Goal: Task Accomplishment & Management: Use online tool/utility

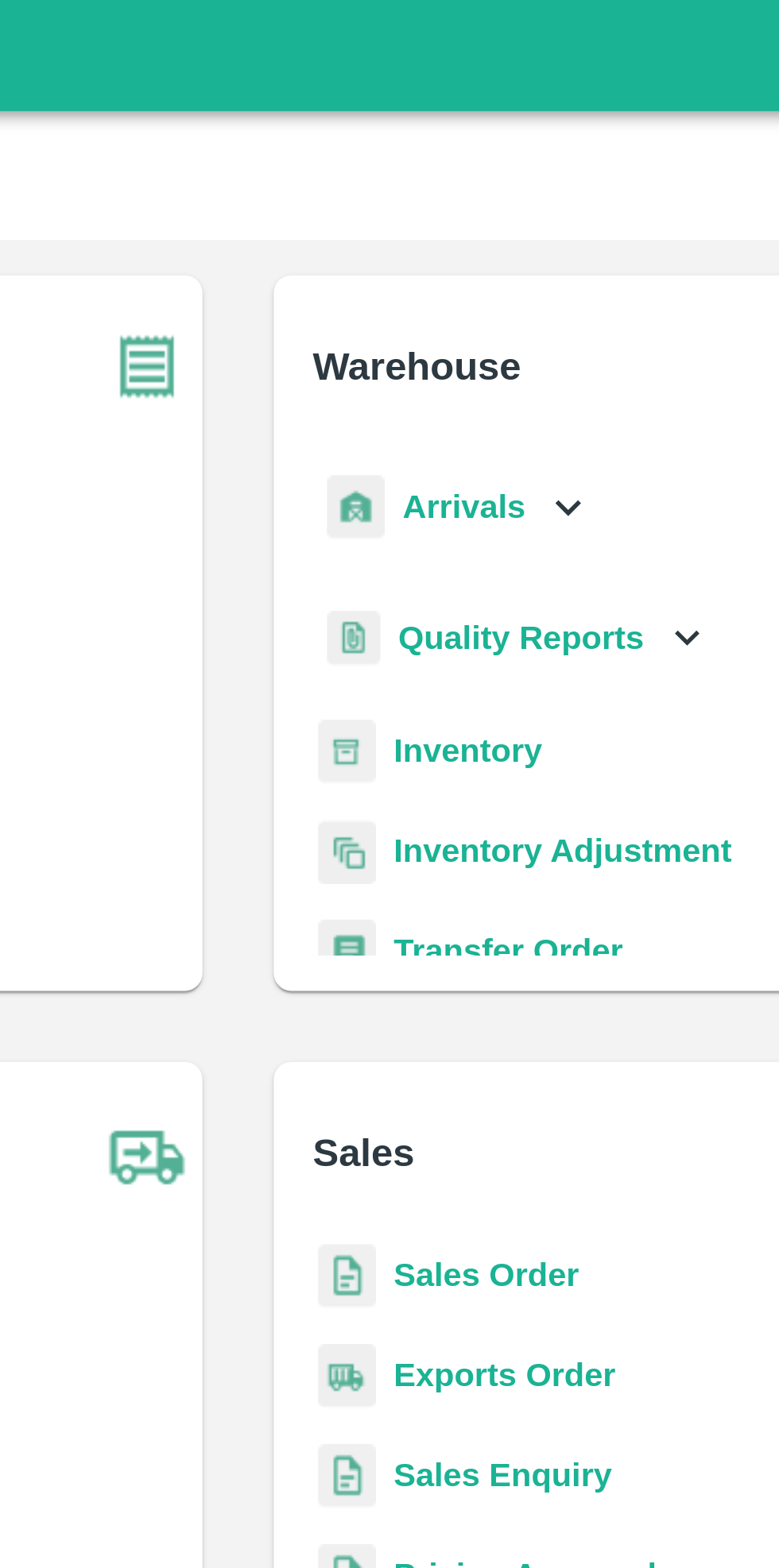
click at [499, 180] on icon at bounding box center [506, 181] width 18 height 18
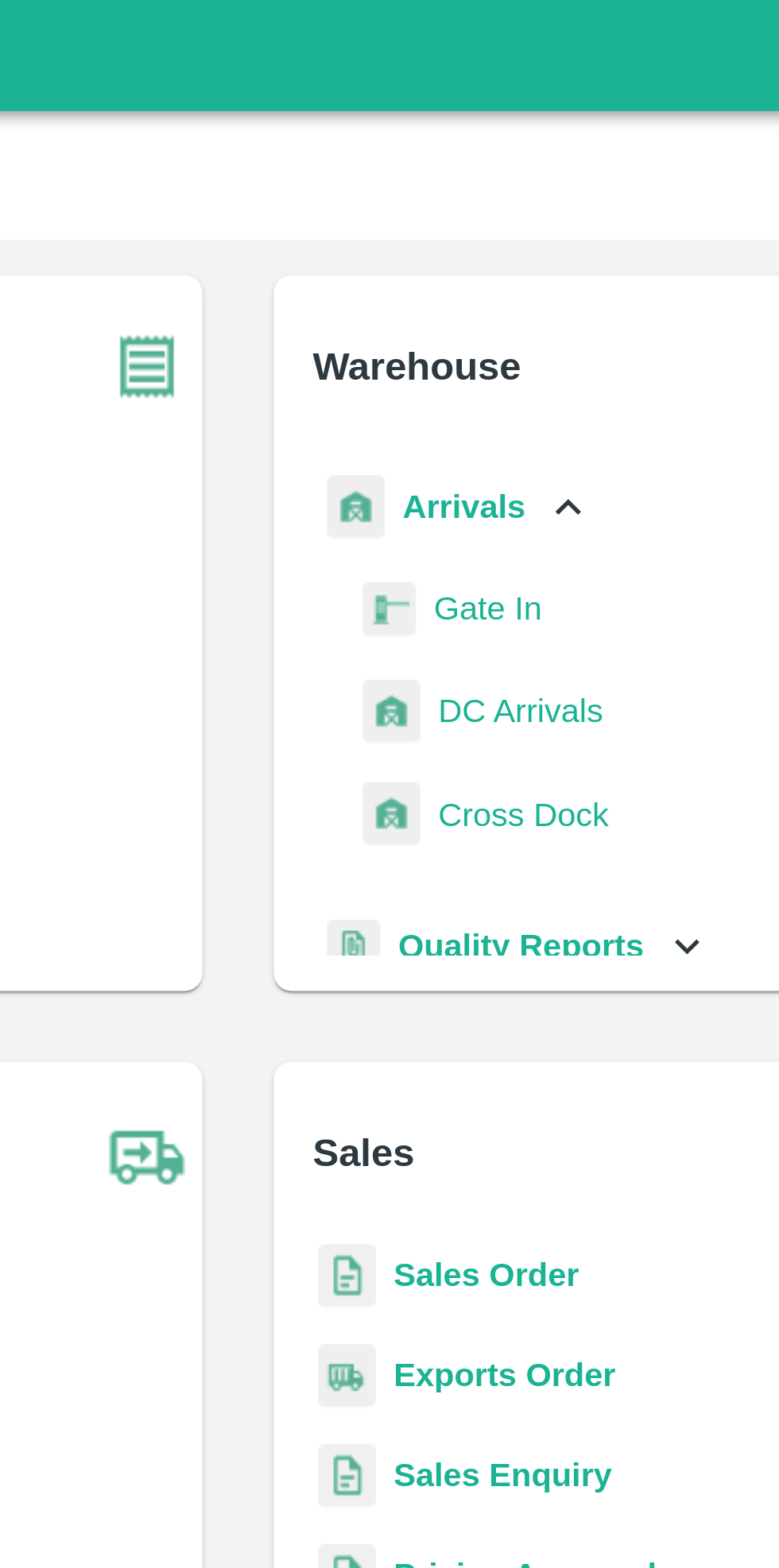
click at [493, 255] on span "DC Arrivals" at bounding box center [490, 254] width 58 height 18
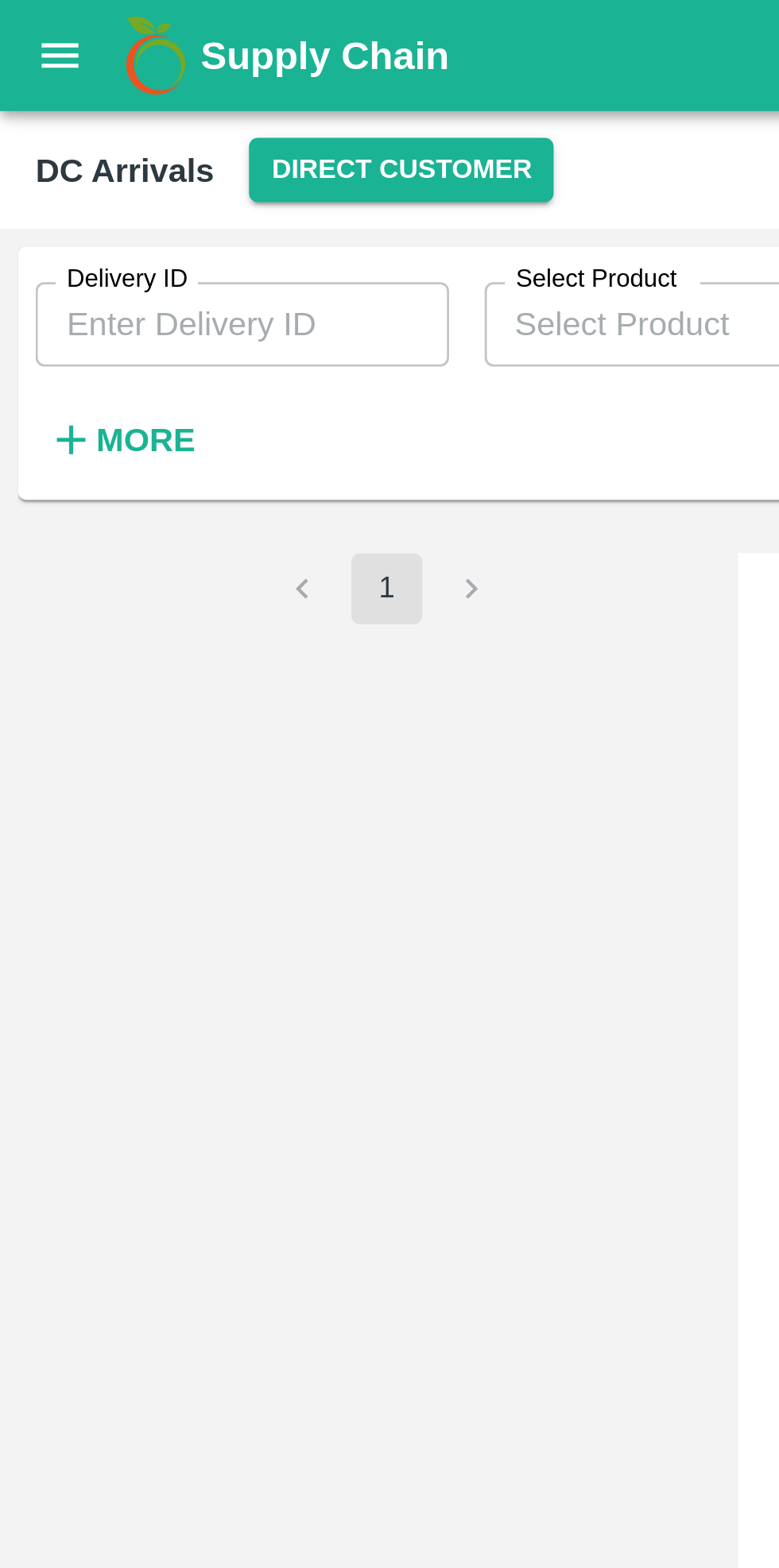
click at [141, 70] on button "Direct Customer" at bounding box center [143, 61] width 109 height 23
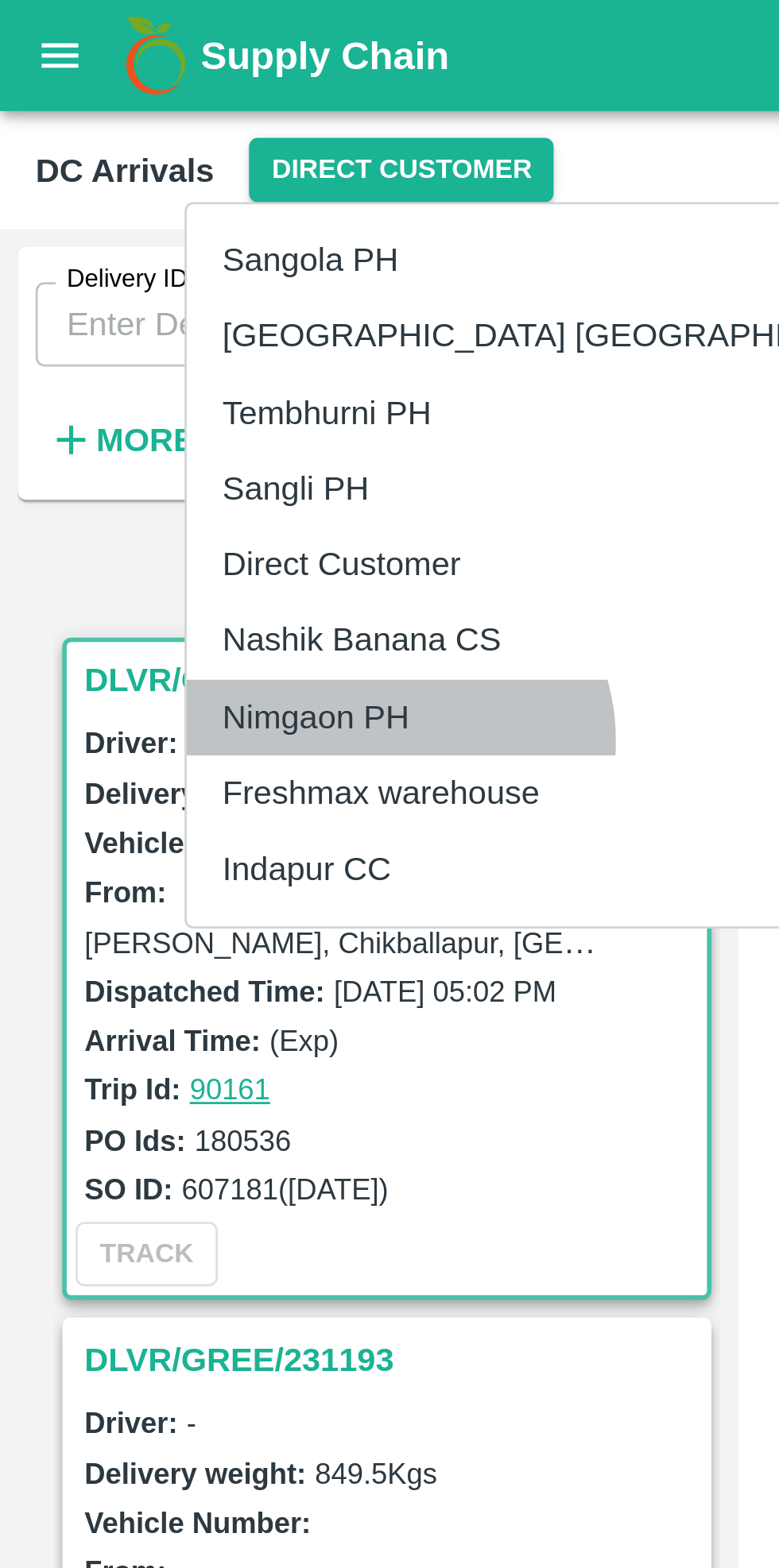
click at [142, 264] on li "Nimgaon PH" at bounding box center [204, 256] width 274 height 27
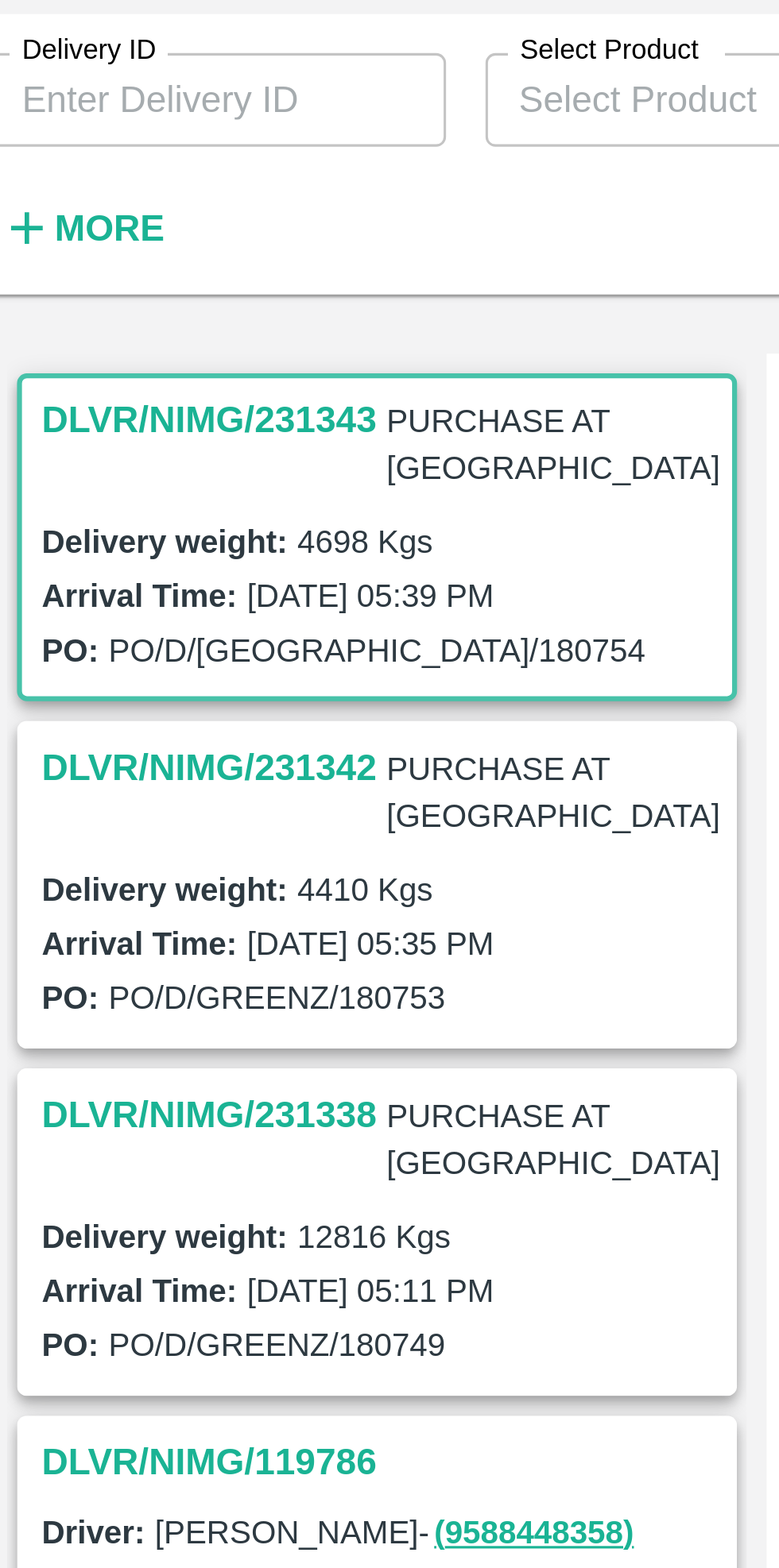
click at [70, 321] on h3 "DLVR/NIMG/231342" at bounding box center [84, 331] width 108 height 21
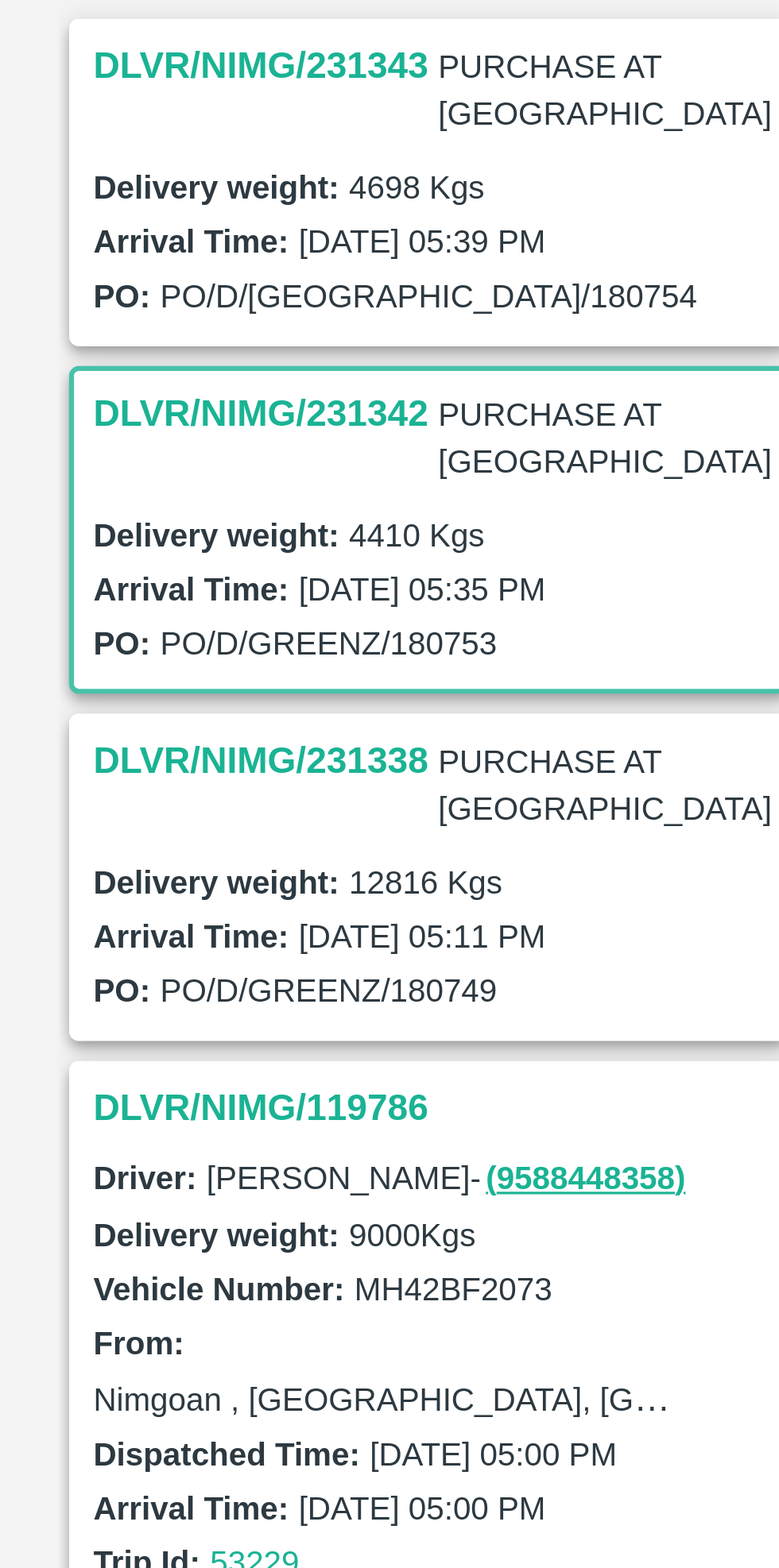
click at [58, 433] on h3 "DLVR/NIMG/231338" at bounding box center [84, 443] width 108 height 21
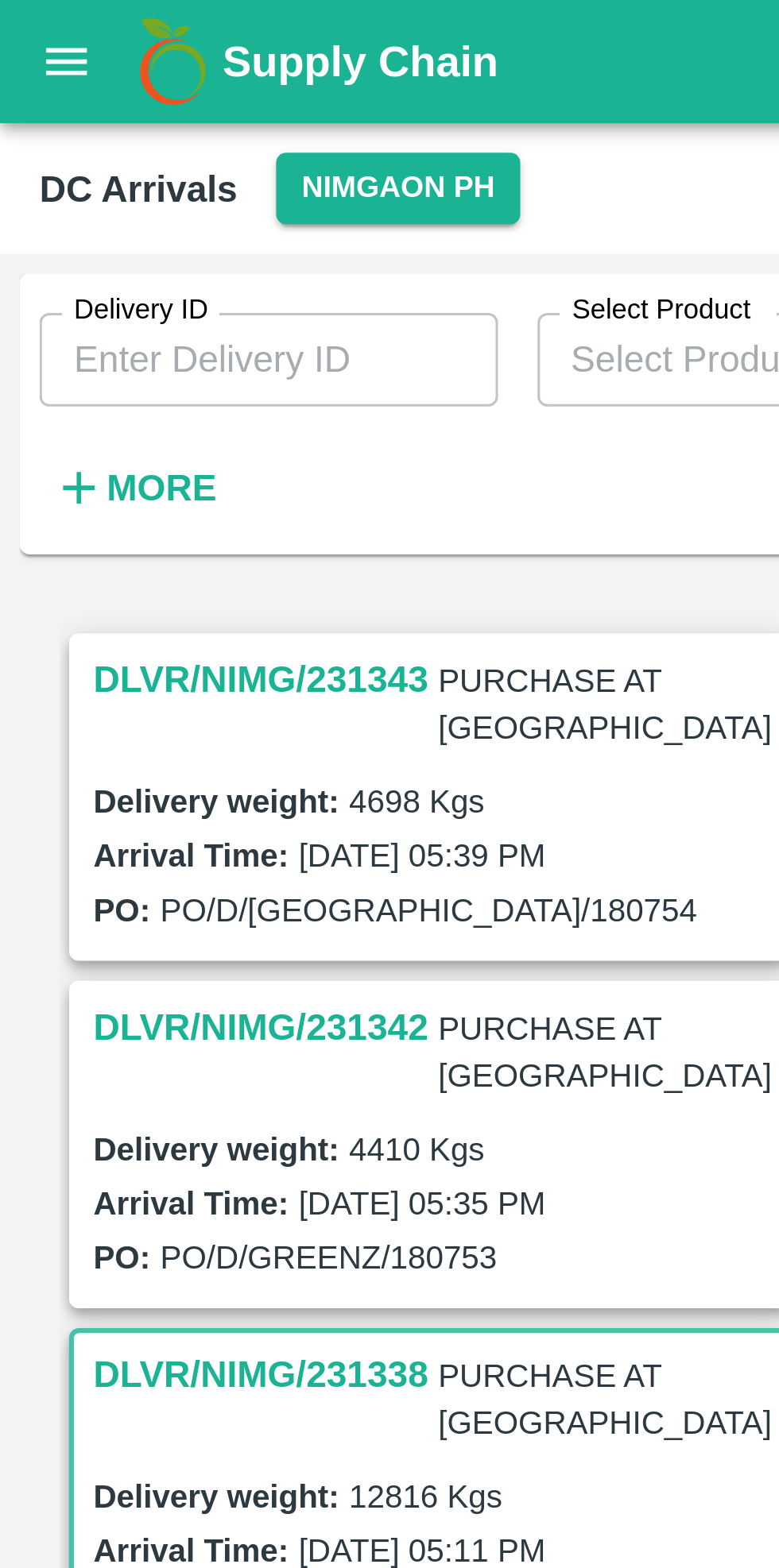
click at [58, 218] on h3 "DLVR/NIMG/231343" at bounding box center [84, 219] width 108 height 21
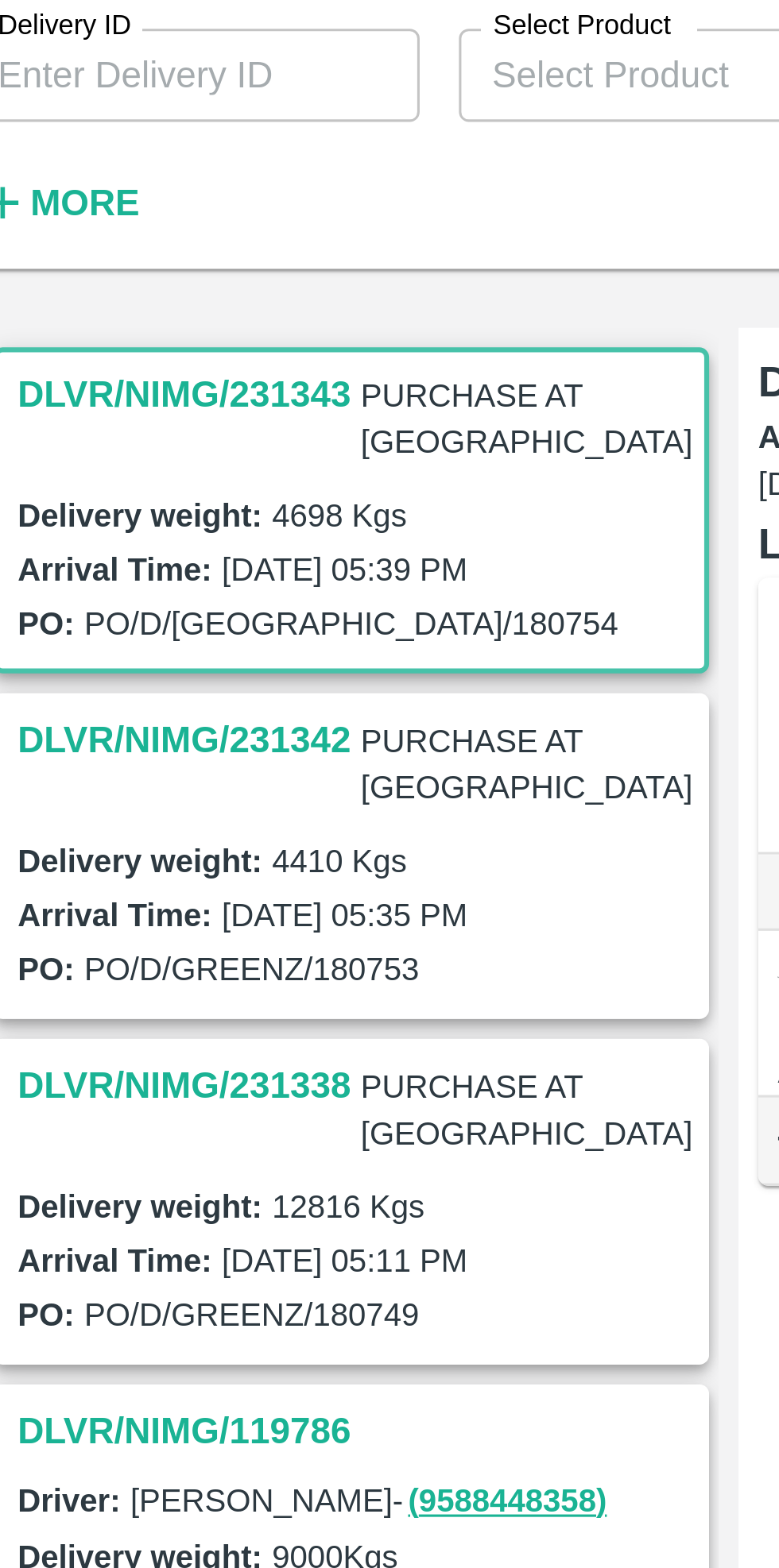
click at [88, 433] on h3 "DLVR/NIMG/231338" at bounding box center [84, 443] width 108 height 21
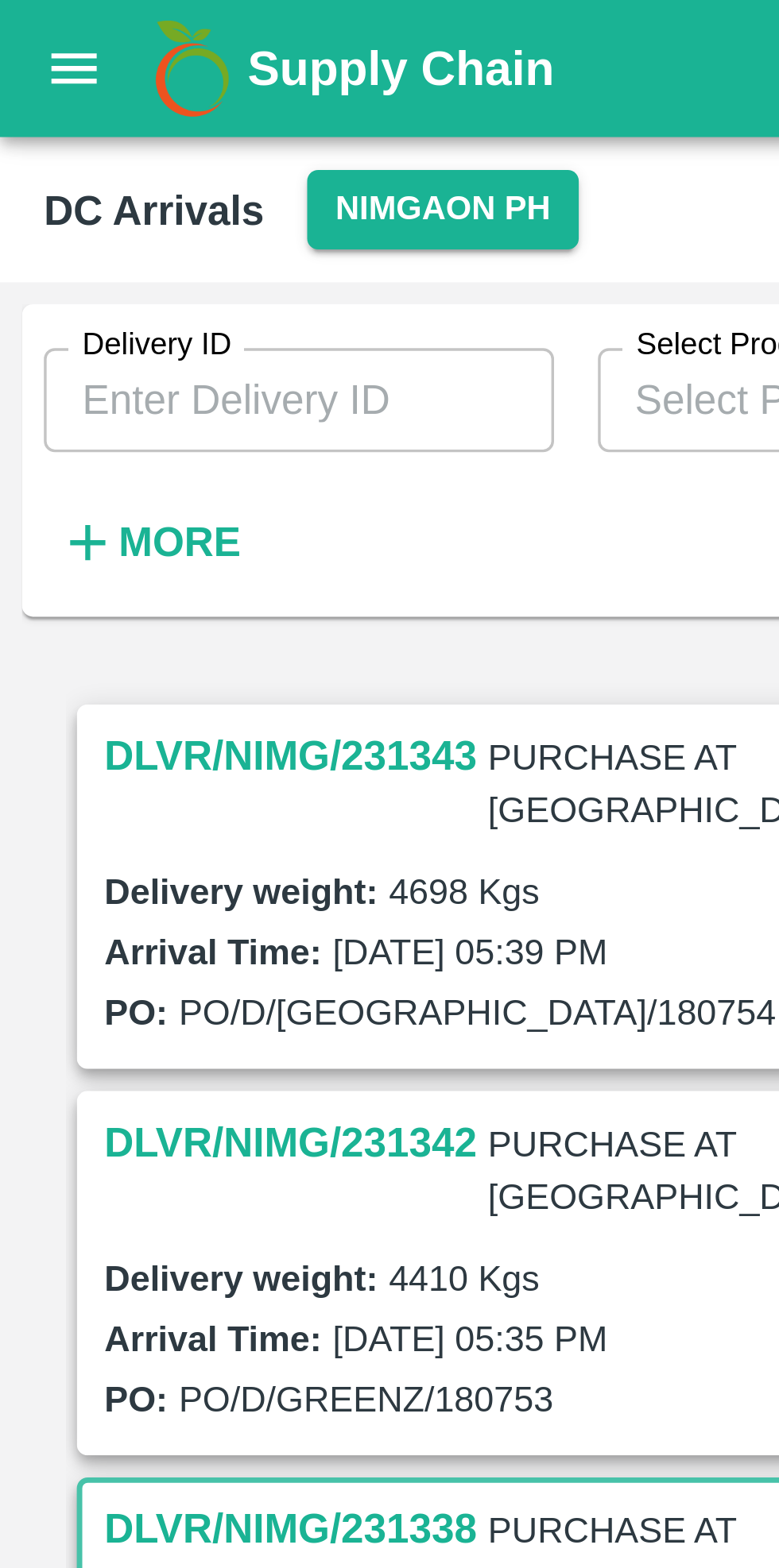
click at [74, 321] on h3 "DLVR/NIMG/231342" at bounding box center [84, 331] width 108 height 21
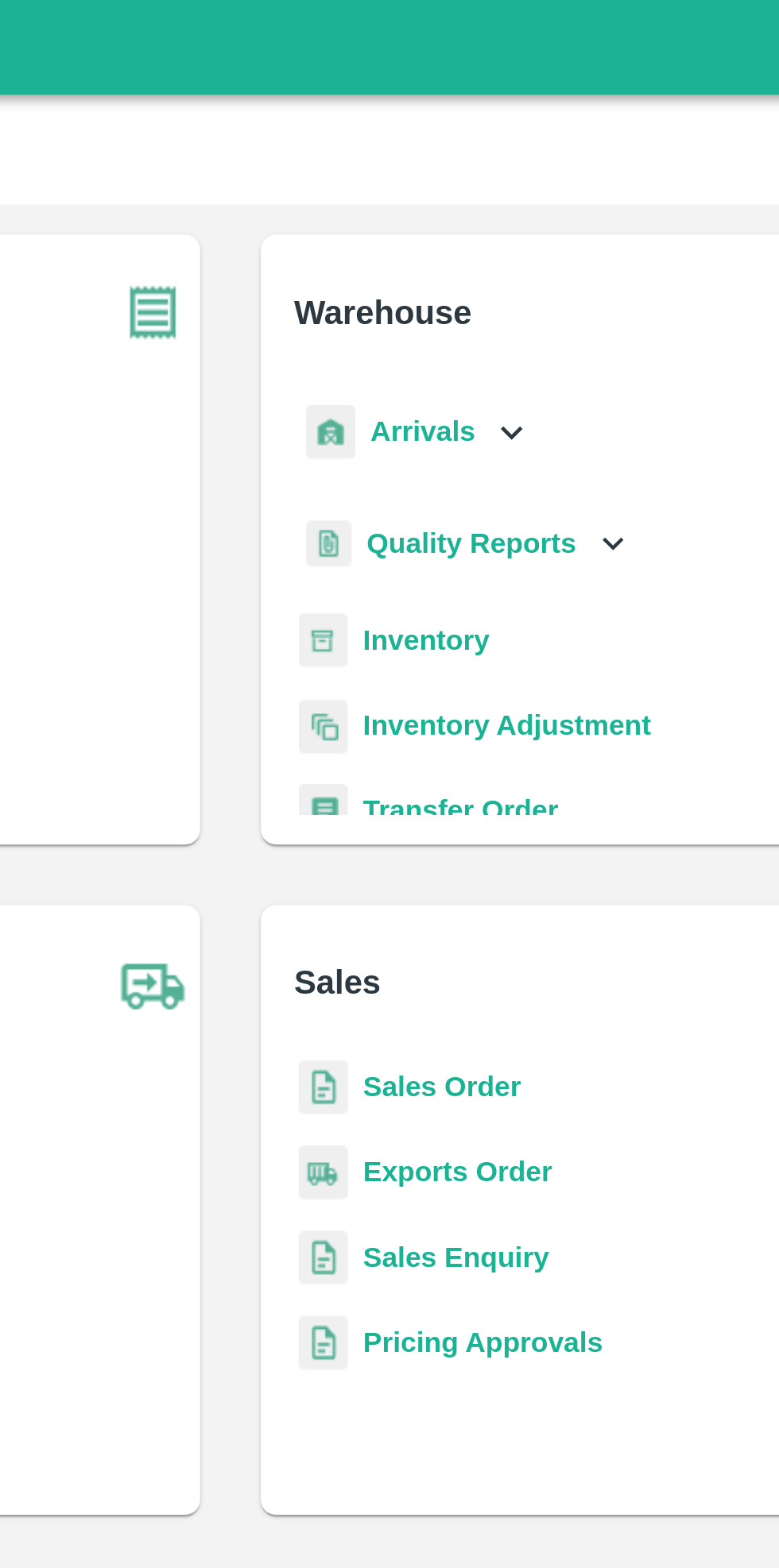
click at [486, 189] on p "Arrivals" at bounding box center [470, 181] width 43 height 18
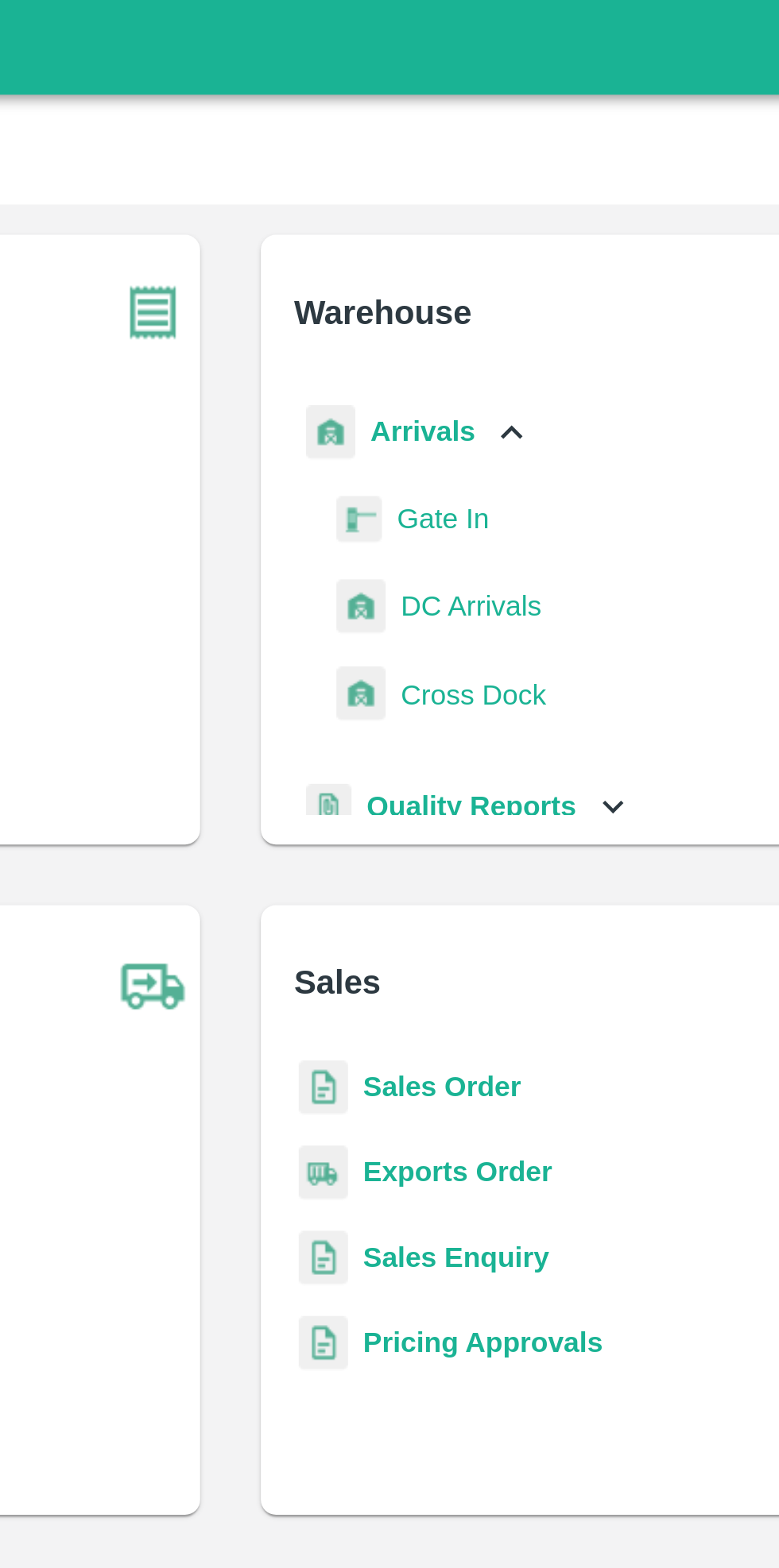
click at [502, 254] on span "DC Arrivals" at bounding box center [490, 254] width 58 height 18
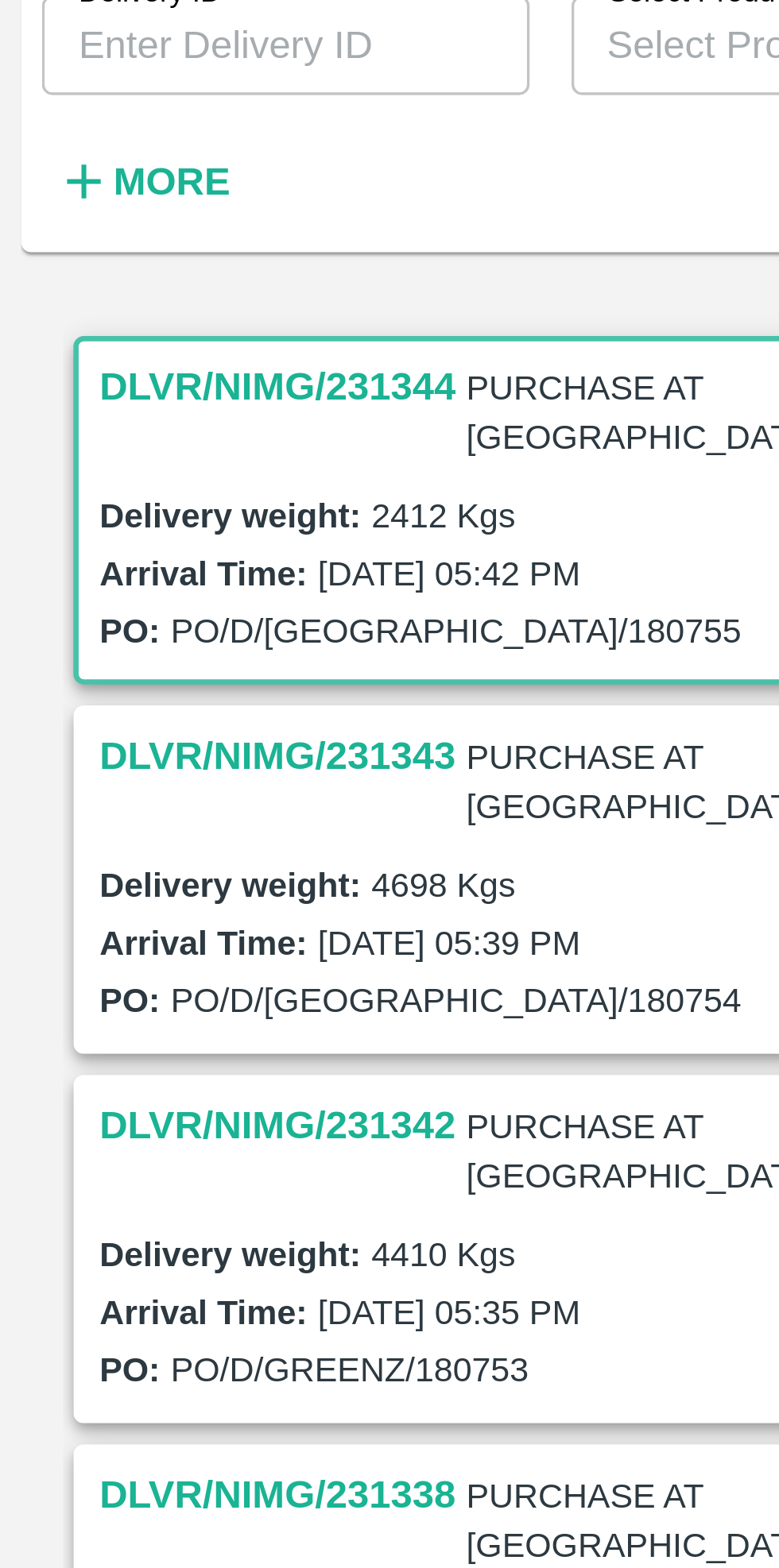
click at [53, 321] on h3 "DLVR/NIMG/231343" at bounding box center [84, 331] width 108 height 21
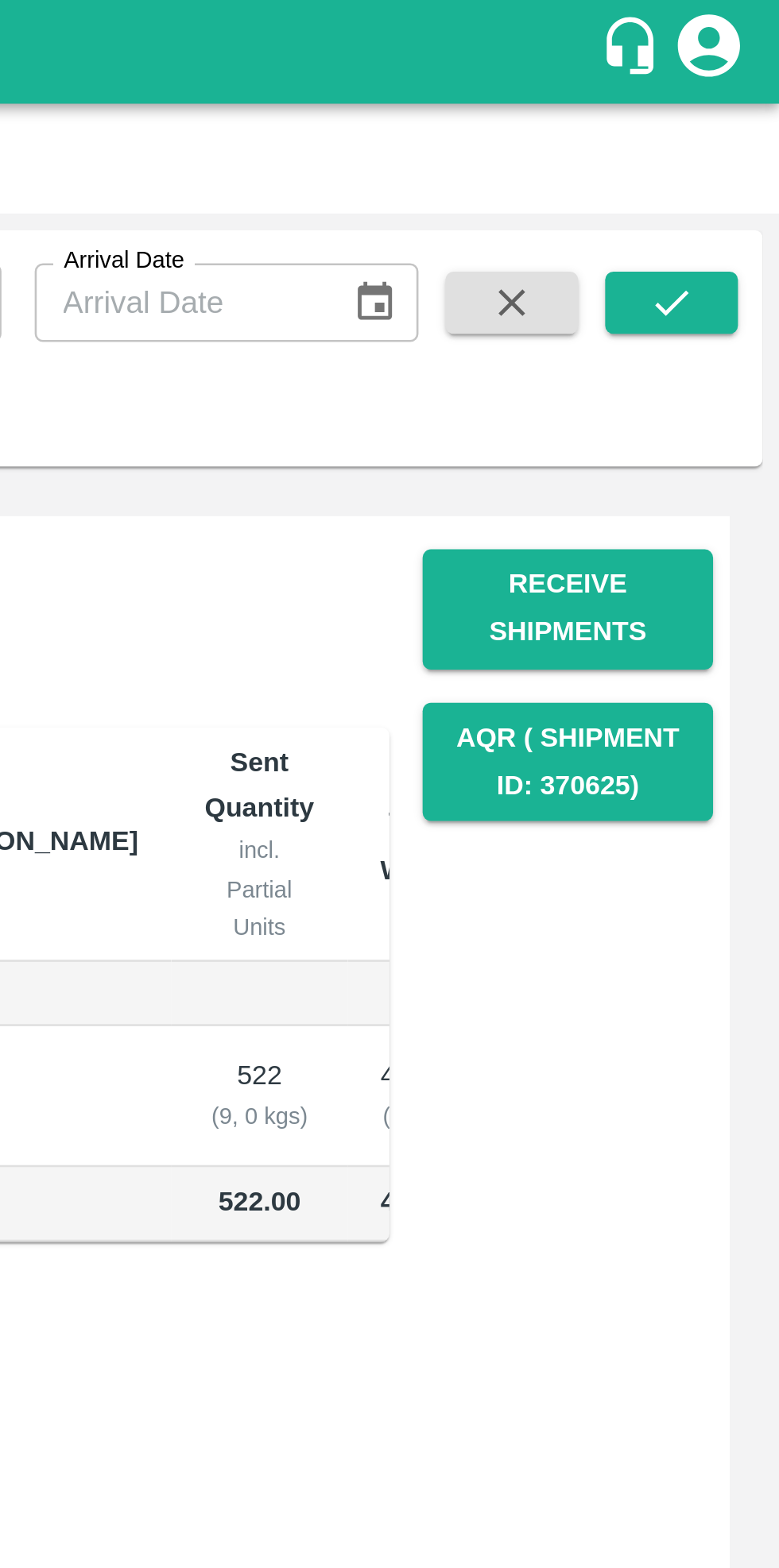
click at [708, 239] on button "Receive Shipments" at bounding box center [697, 233] width 111 height 46
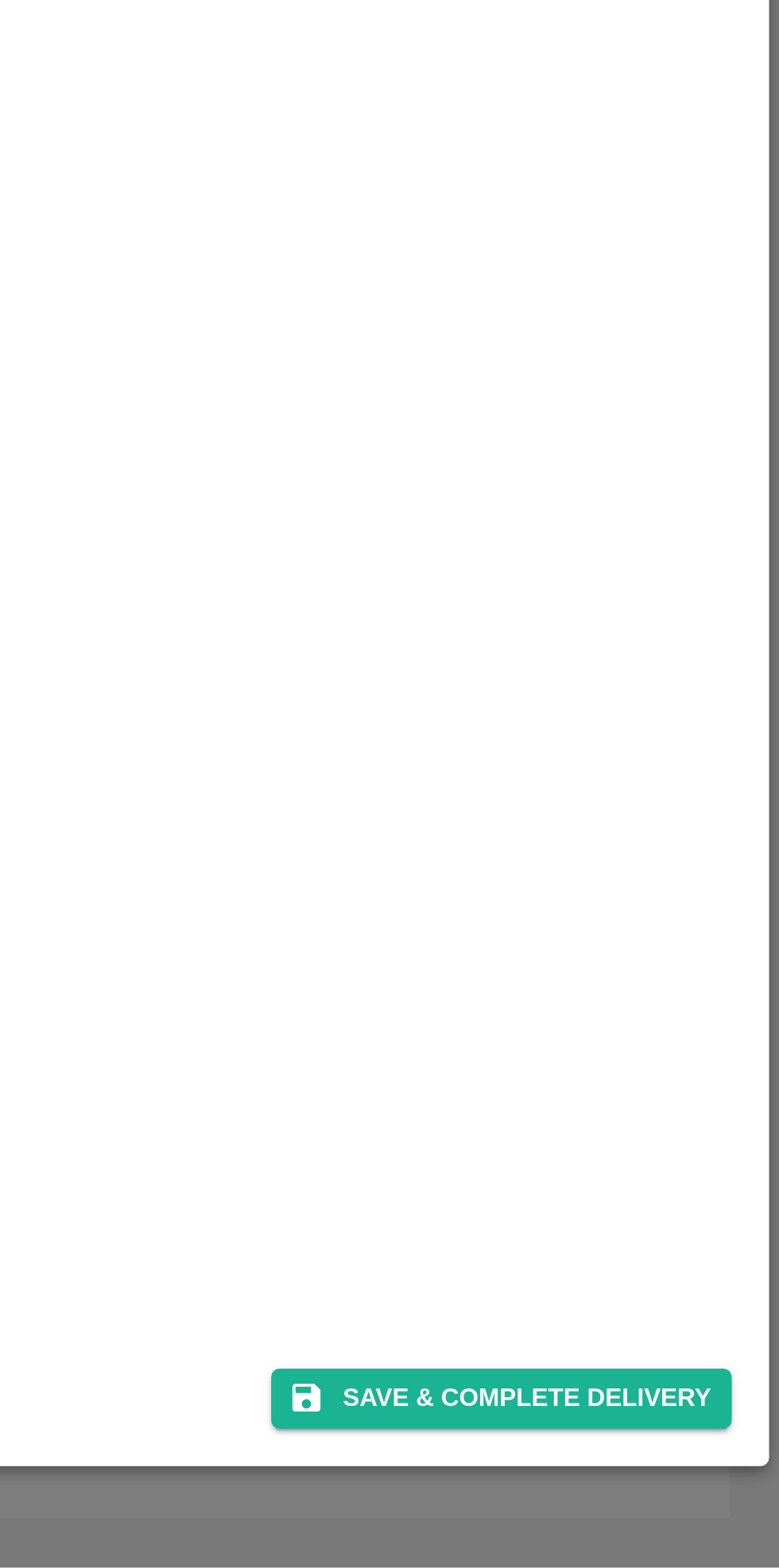
click at [679, 1456] on button "Save & Complete Delivery" at bounding box center [671, 1504] width 176 height 23
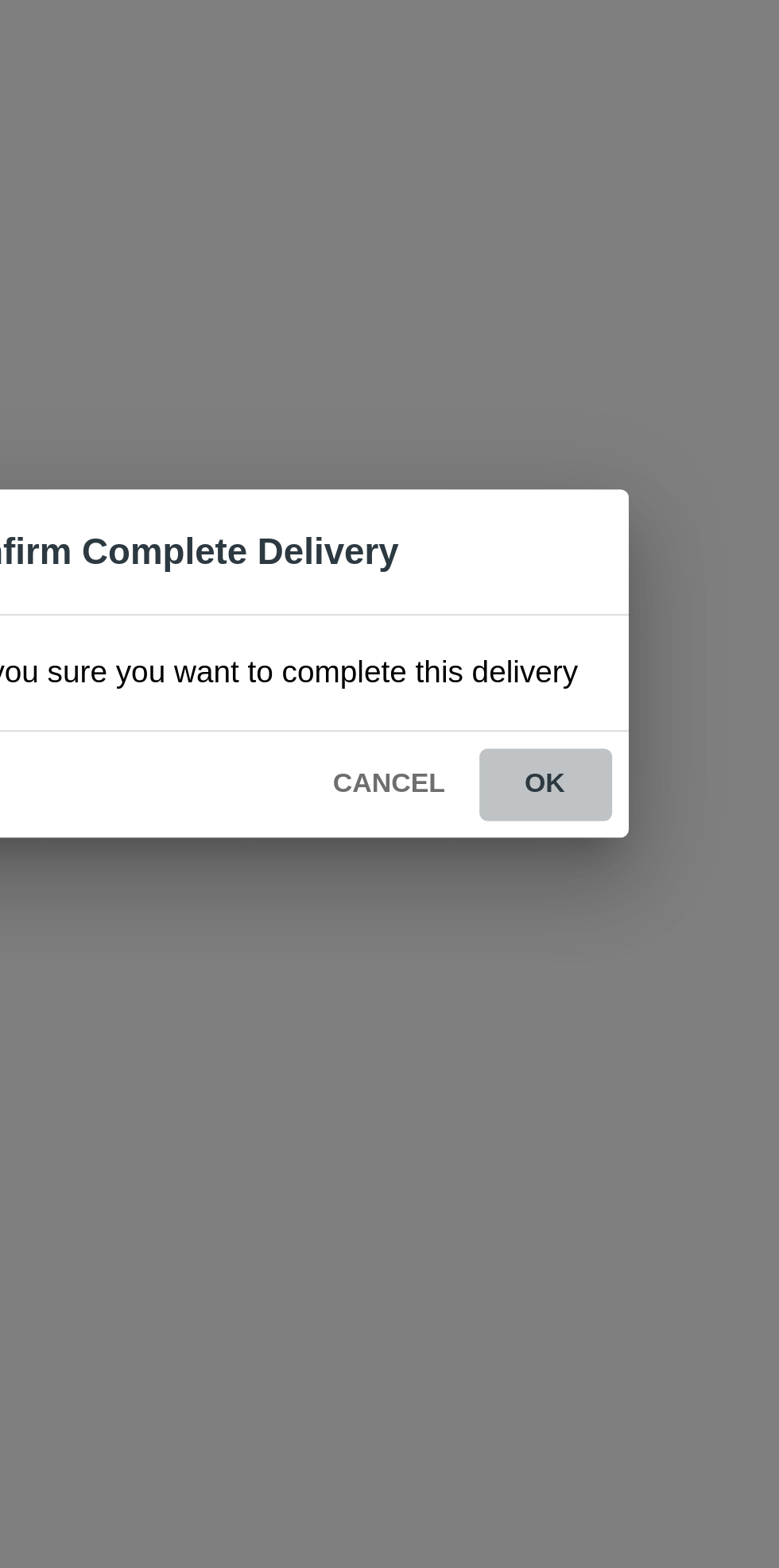
click at [500, 829] on button "ok" at bounding box center [500, 830] width 51 height 28
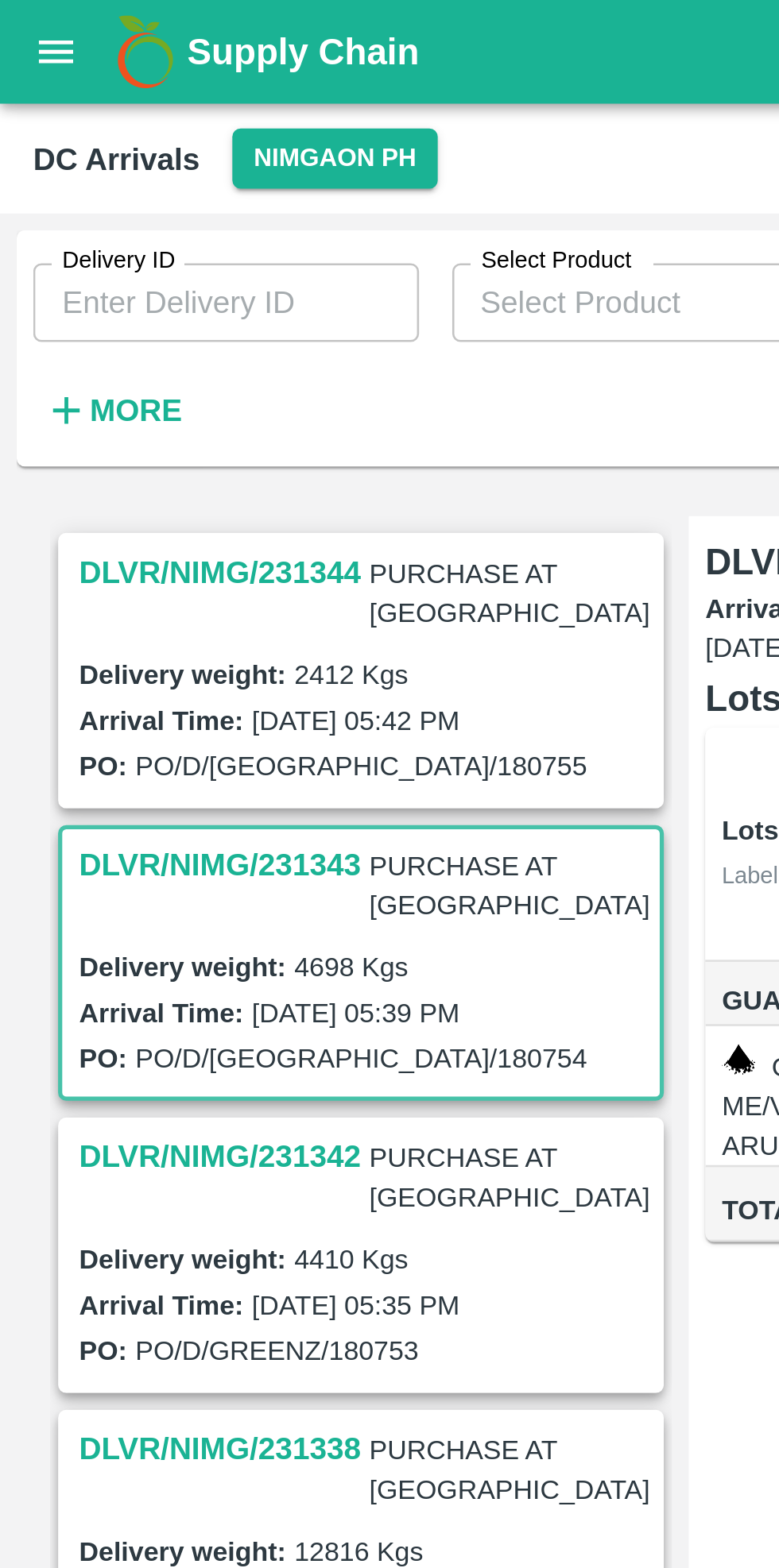
click at [116, 216] on h3 "DLVR/NIMG/231344" at bounding box center [84, 219] width 108 height 21
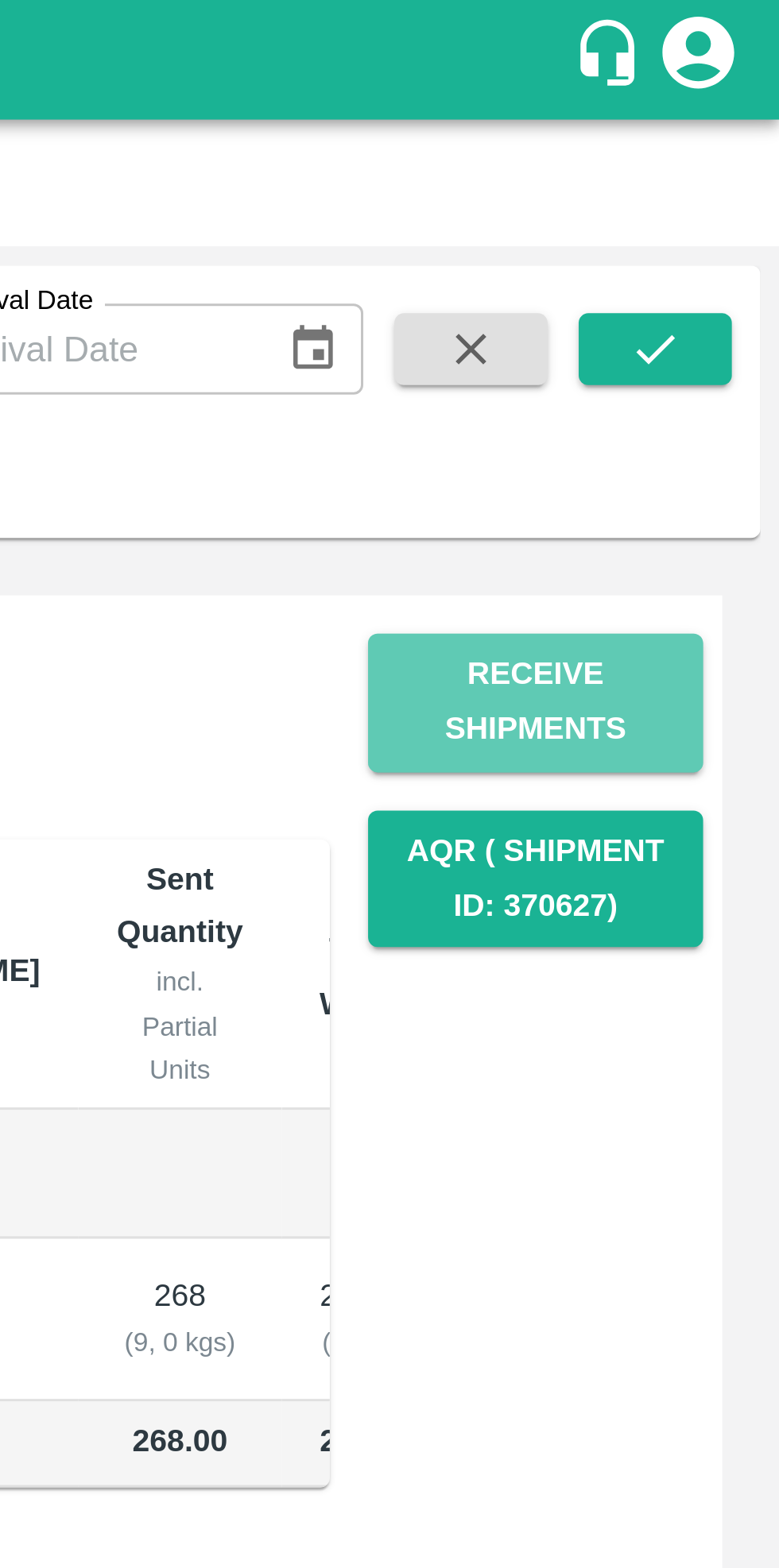
click at [714, 228] on button "Receive Shipments" at bounding box center [697, 233] width 111 height 46
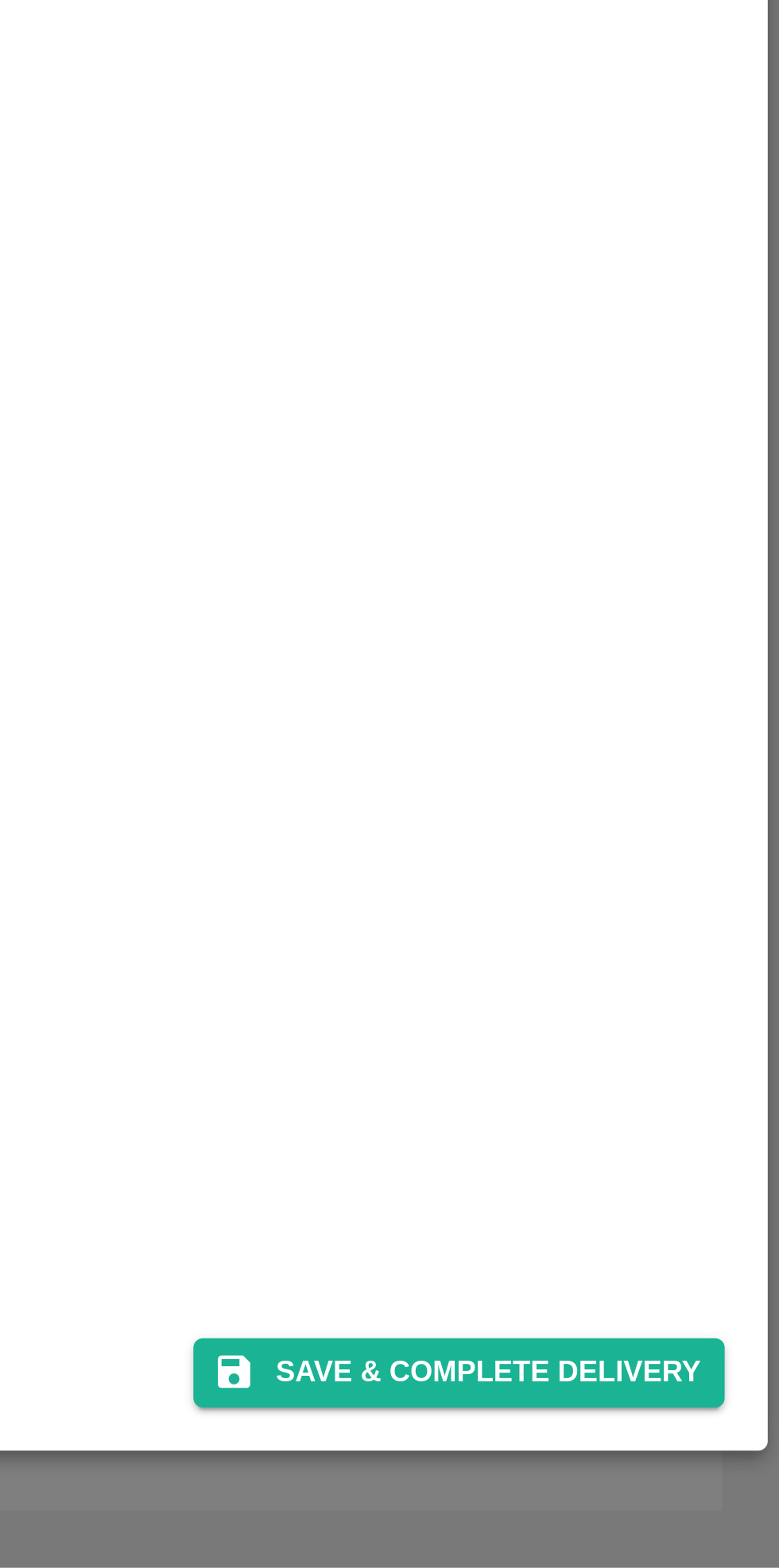
click at [683, 1456] on button "Save & Complete Delivery" at bounding box center [671, 1504] width 176 height 23
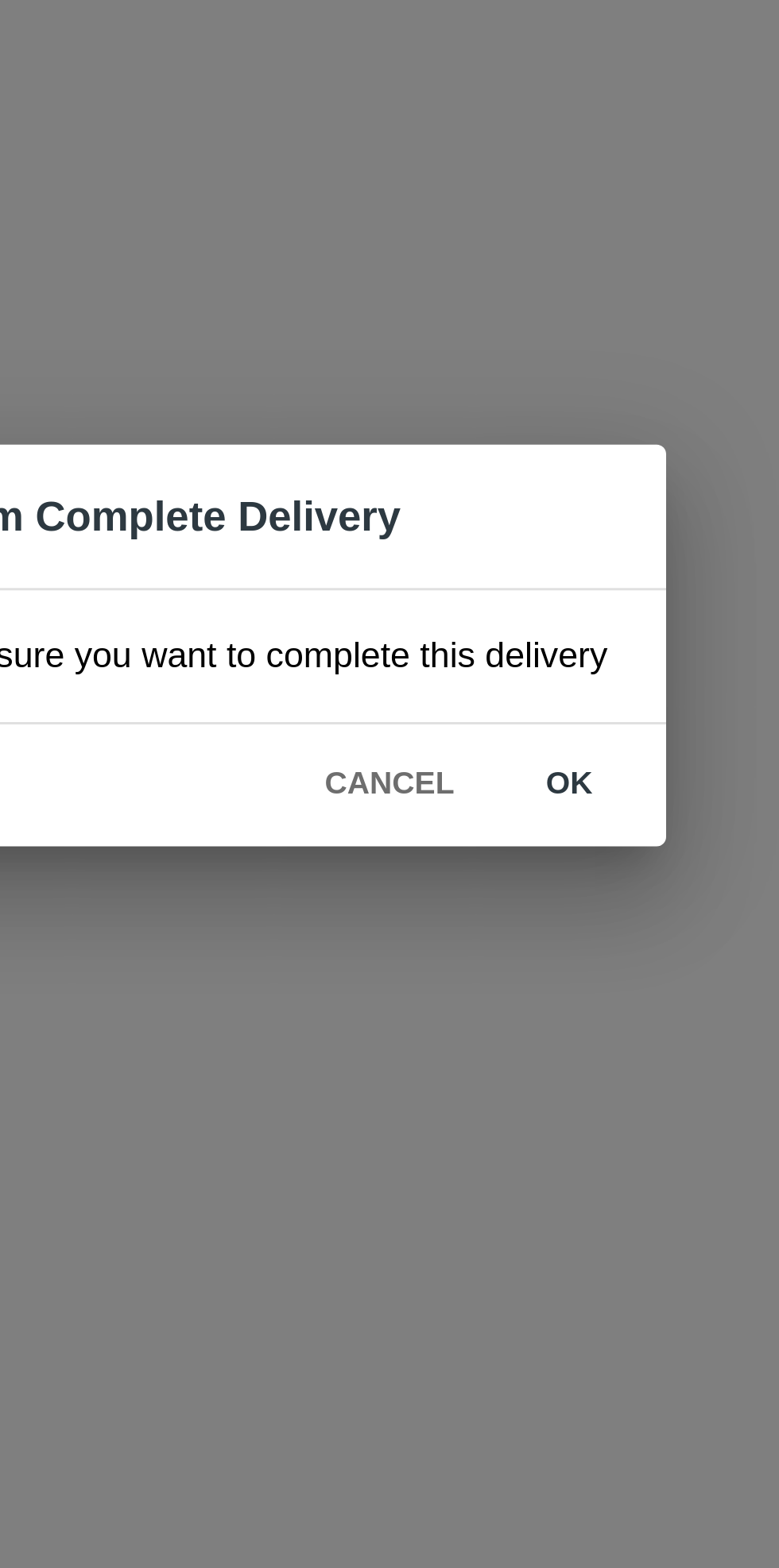
click at [505, 835] on button "ok" at bounding box center [500, 830] width 51 height 28
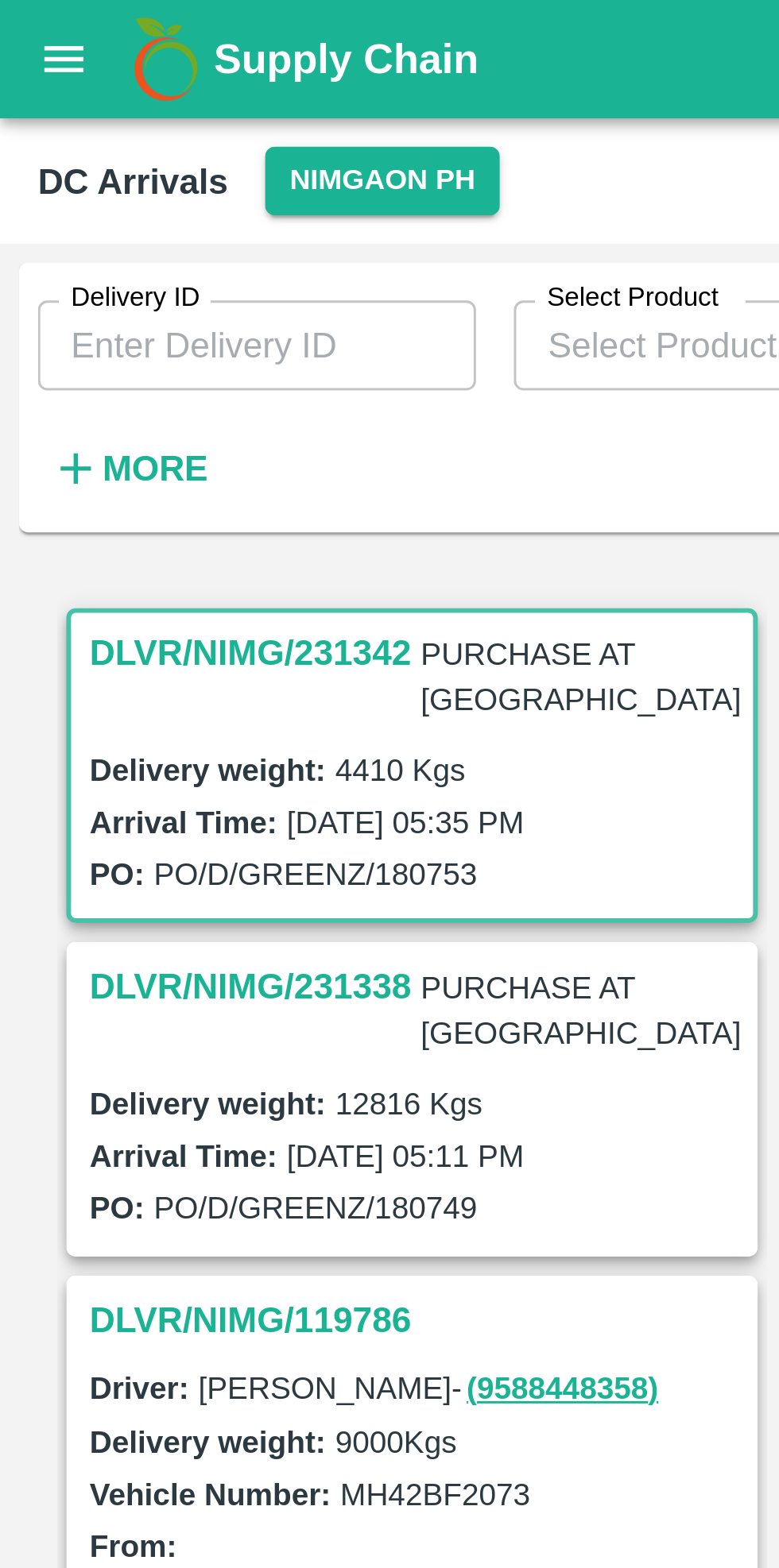
click at [19, 25] on icon "open drawer" at bounding box center [21, 19] width 18 height 18
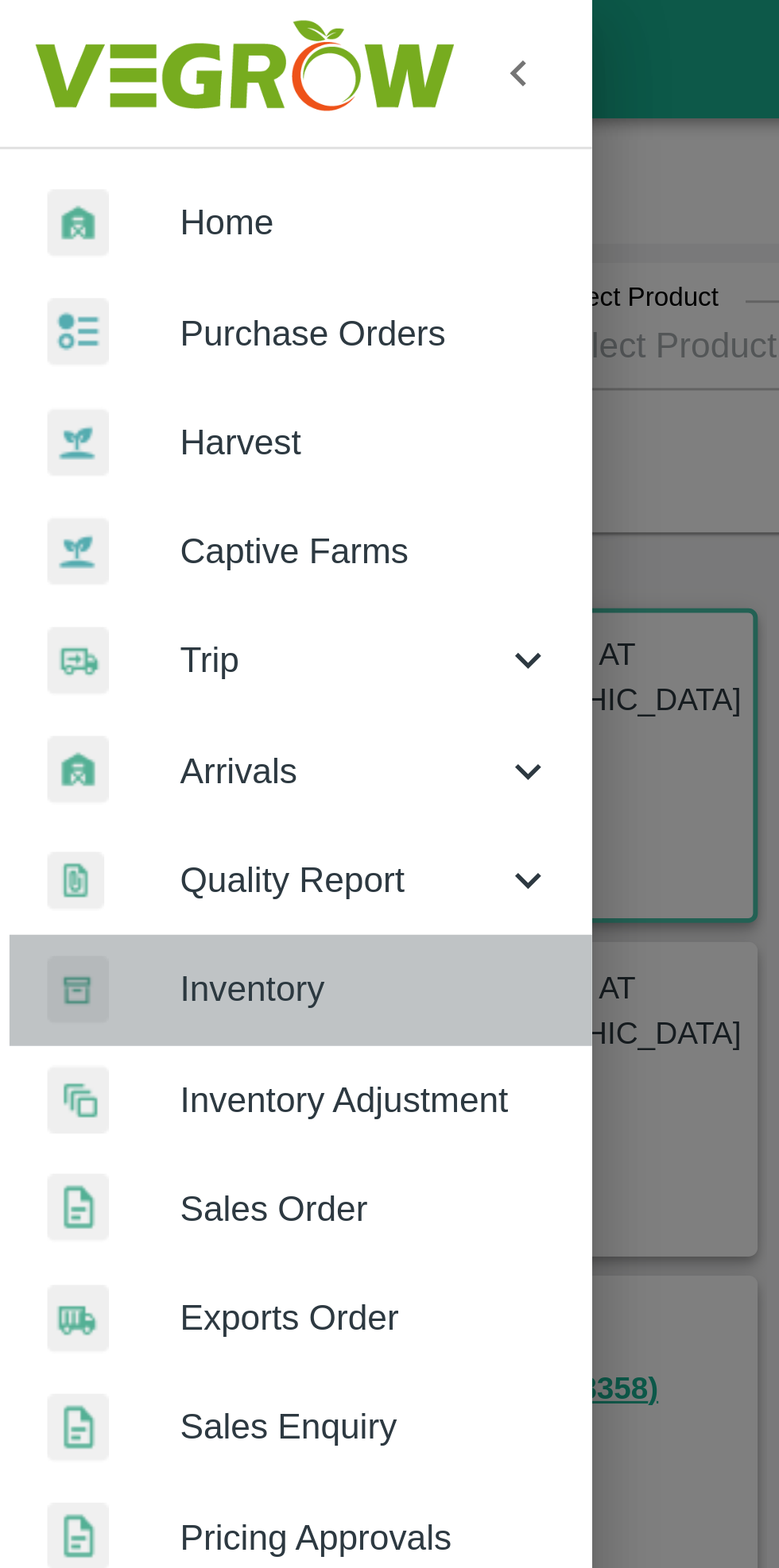
click at [115, 331] on span "Inventory" at bounding box center [123, 332] width 126 height 18
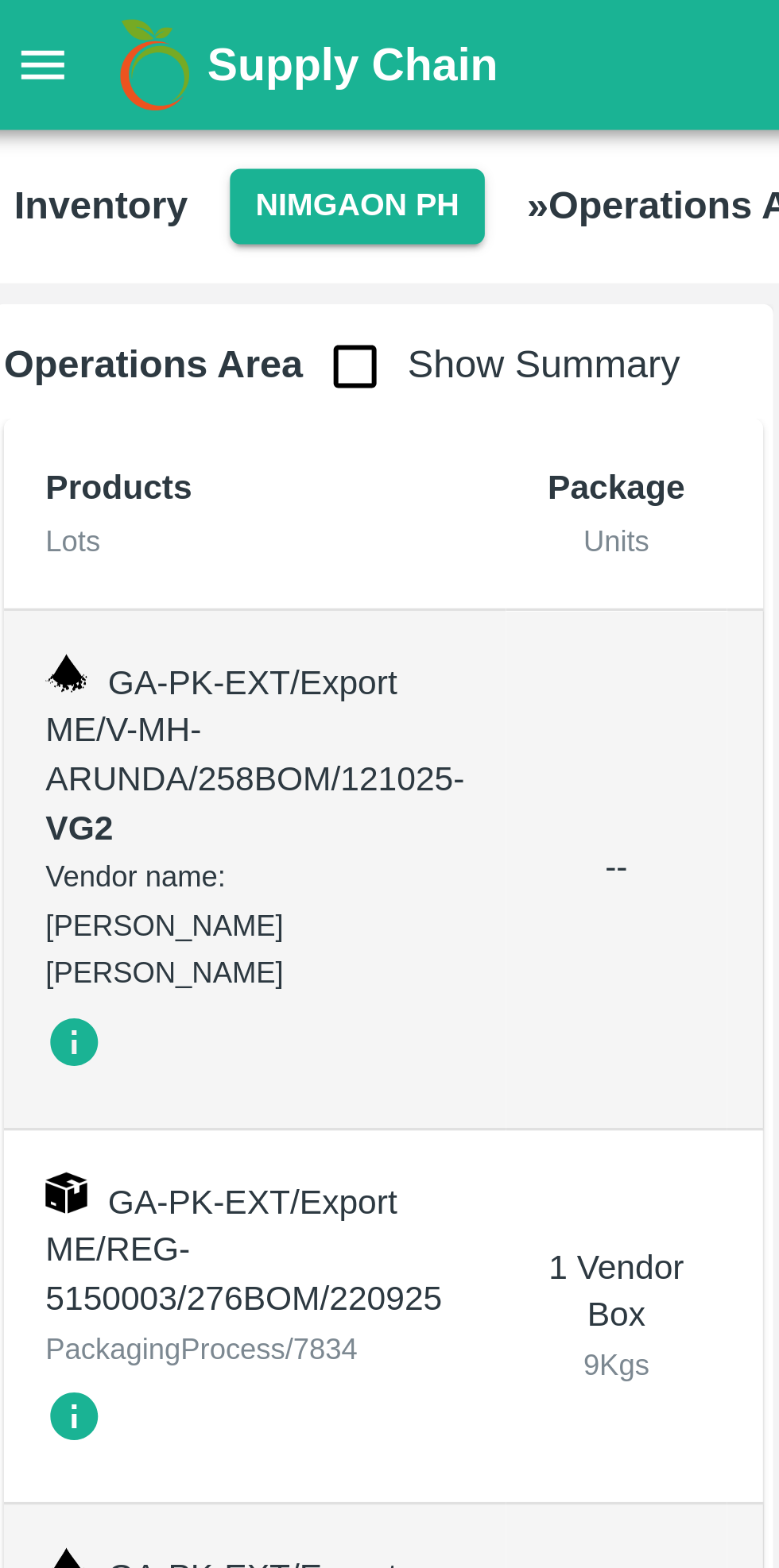
click at [113, 117] on input "checkbox" at bounding box center [117, 112] width 32 height 32
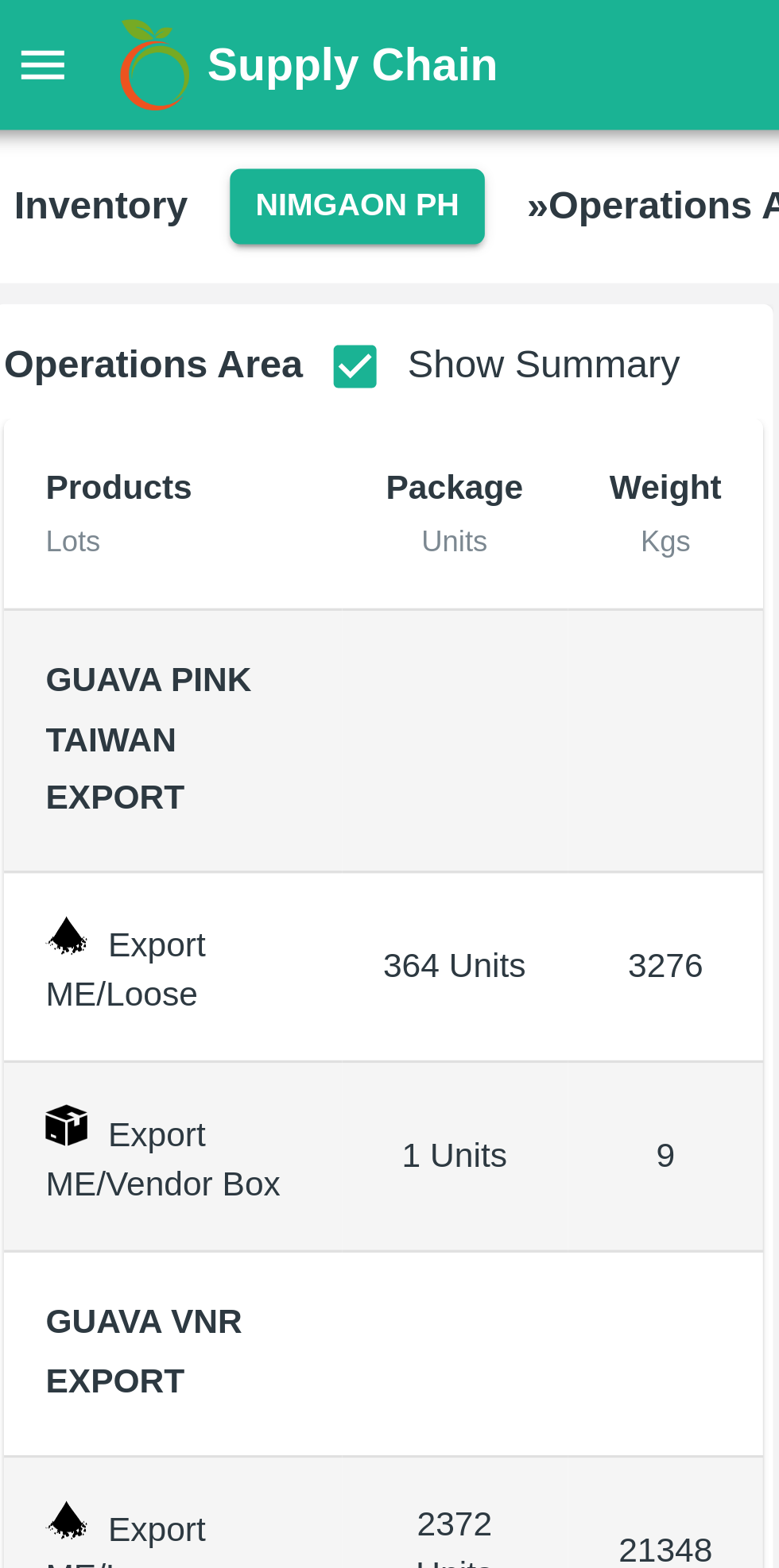
click at [111, 116] on input "checkbox" at bounding box center [117, 112] width 32 height 32
checkbox input "false"
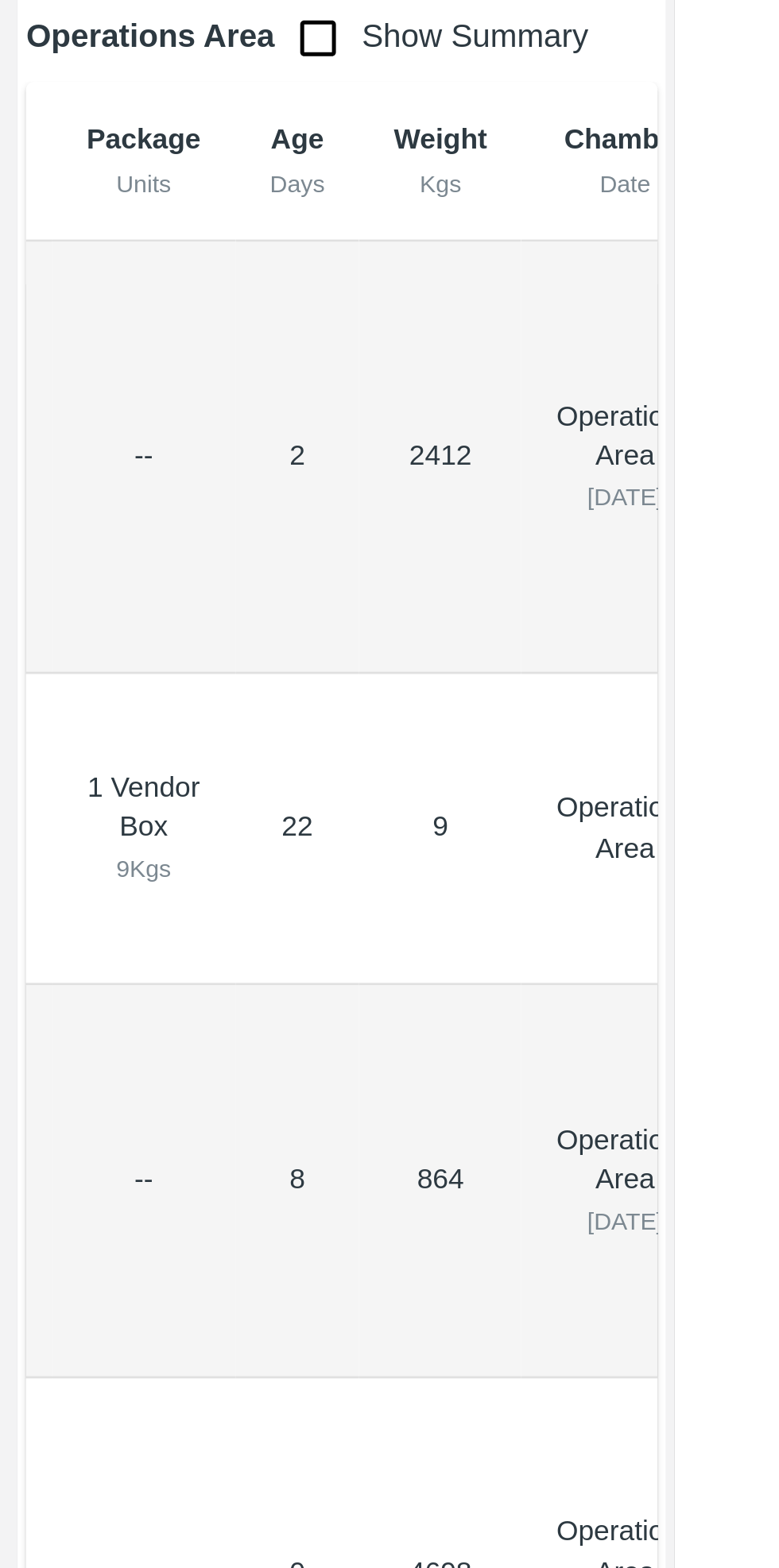
scroll to position [0, 164]
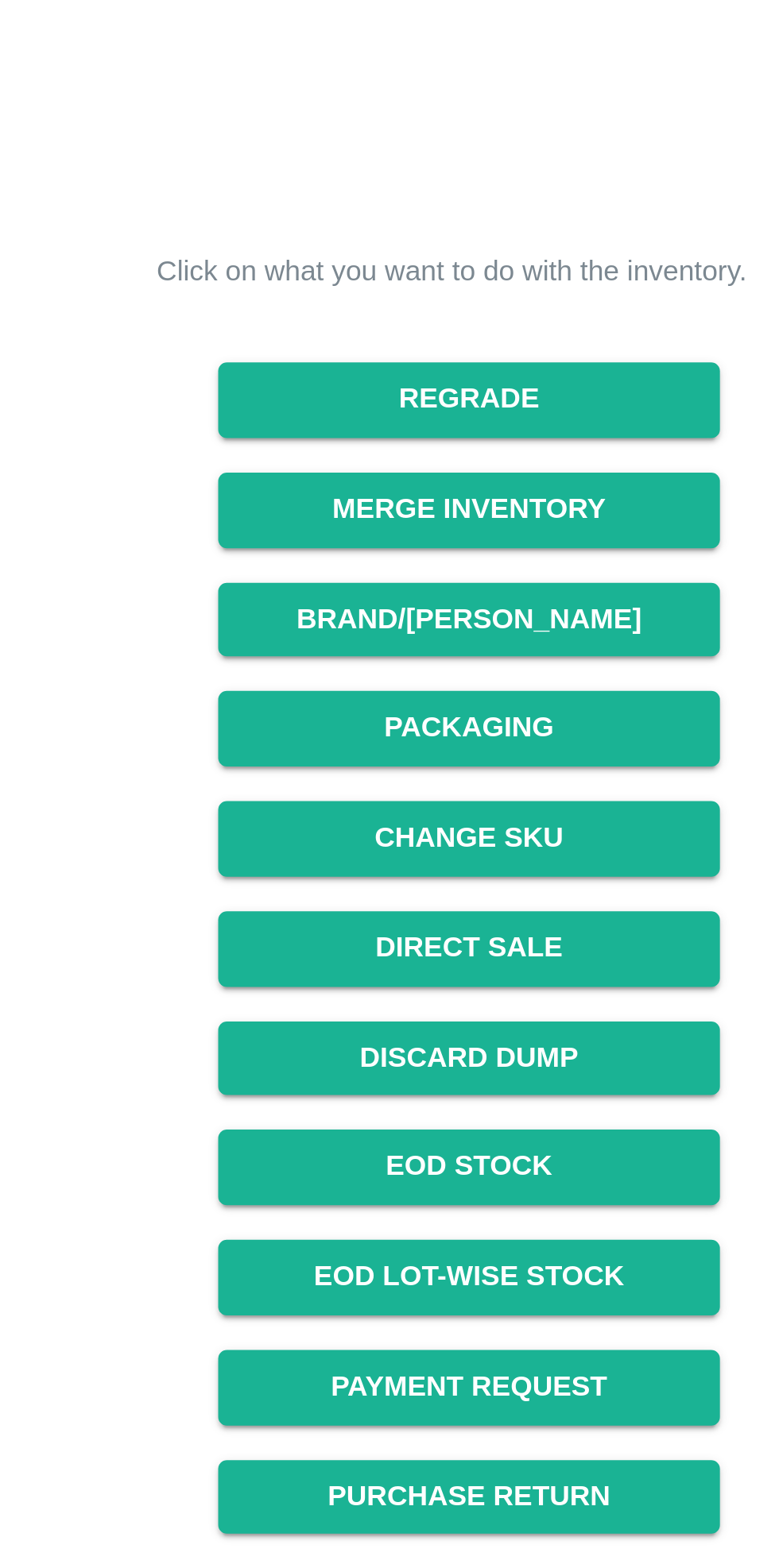
click at [525, 365] on button "Packaging" at bounding box center [510, 365] width 183 height 28
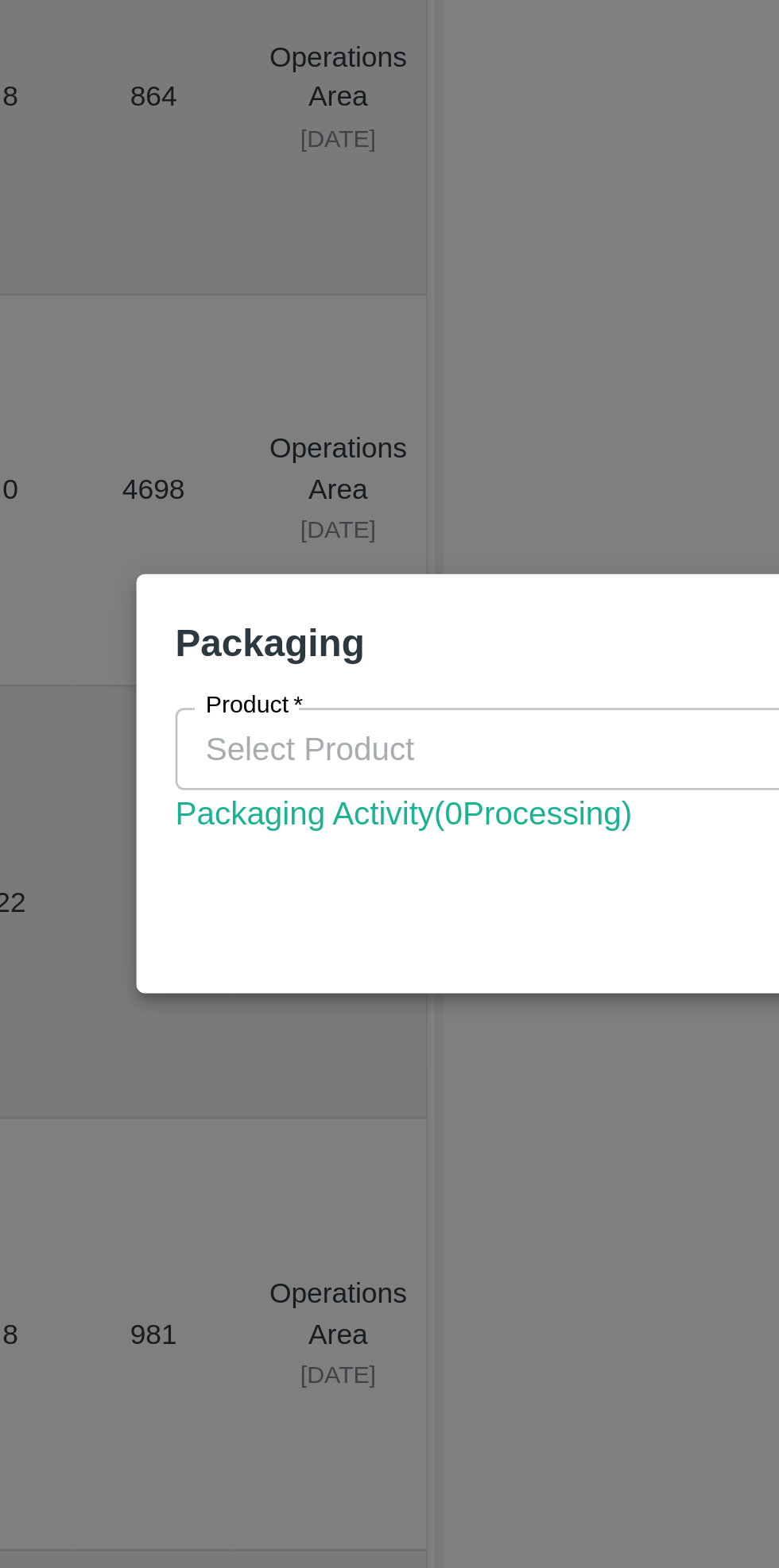
click at [270, 771] on input "Product   *" at bounding box center [376, 771] width 445 height 21
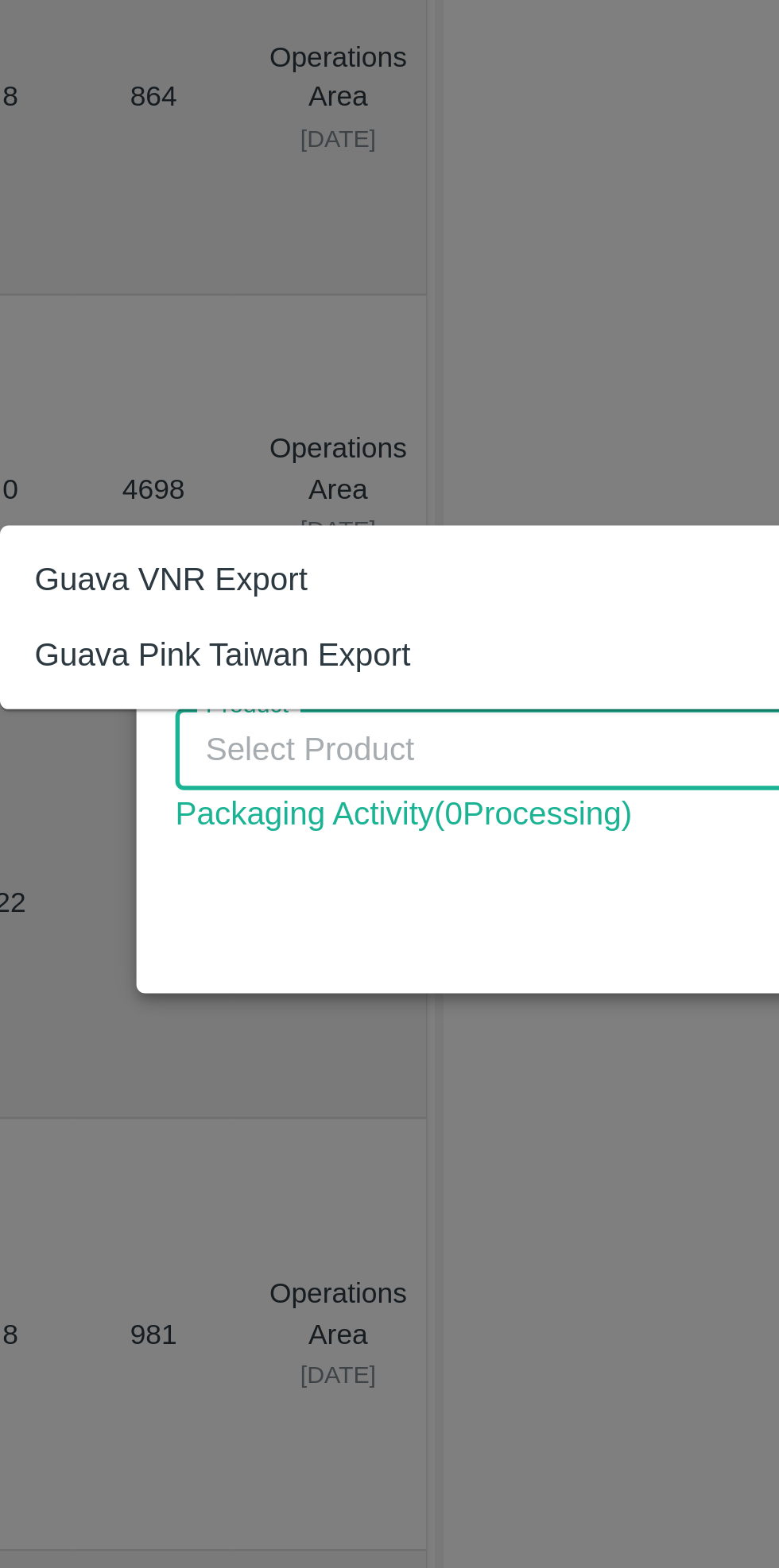
click at [183, 707] on div "Guava VNR Export" at bounding box center [148, 709] width 100 height 18
type input "Guava VNR Export"
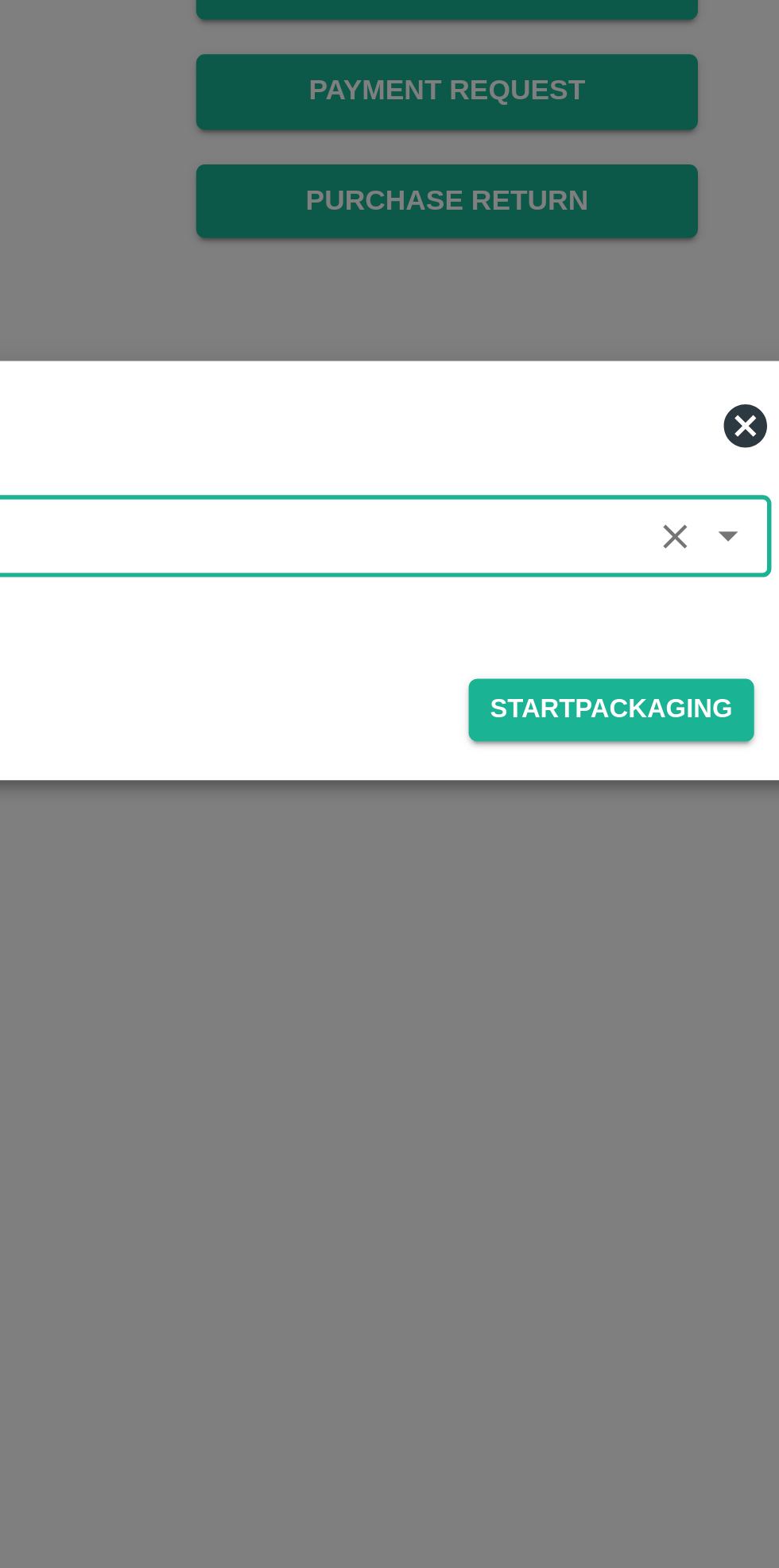
click at [578, 835] on button "Start Packaging" at bounding box center [570, 836] width 105 height 23
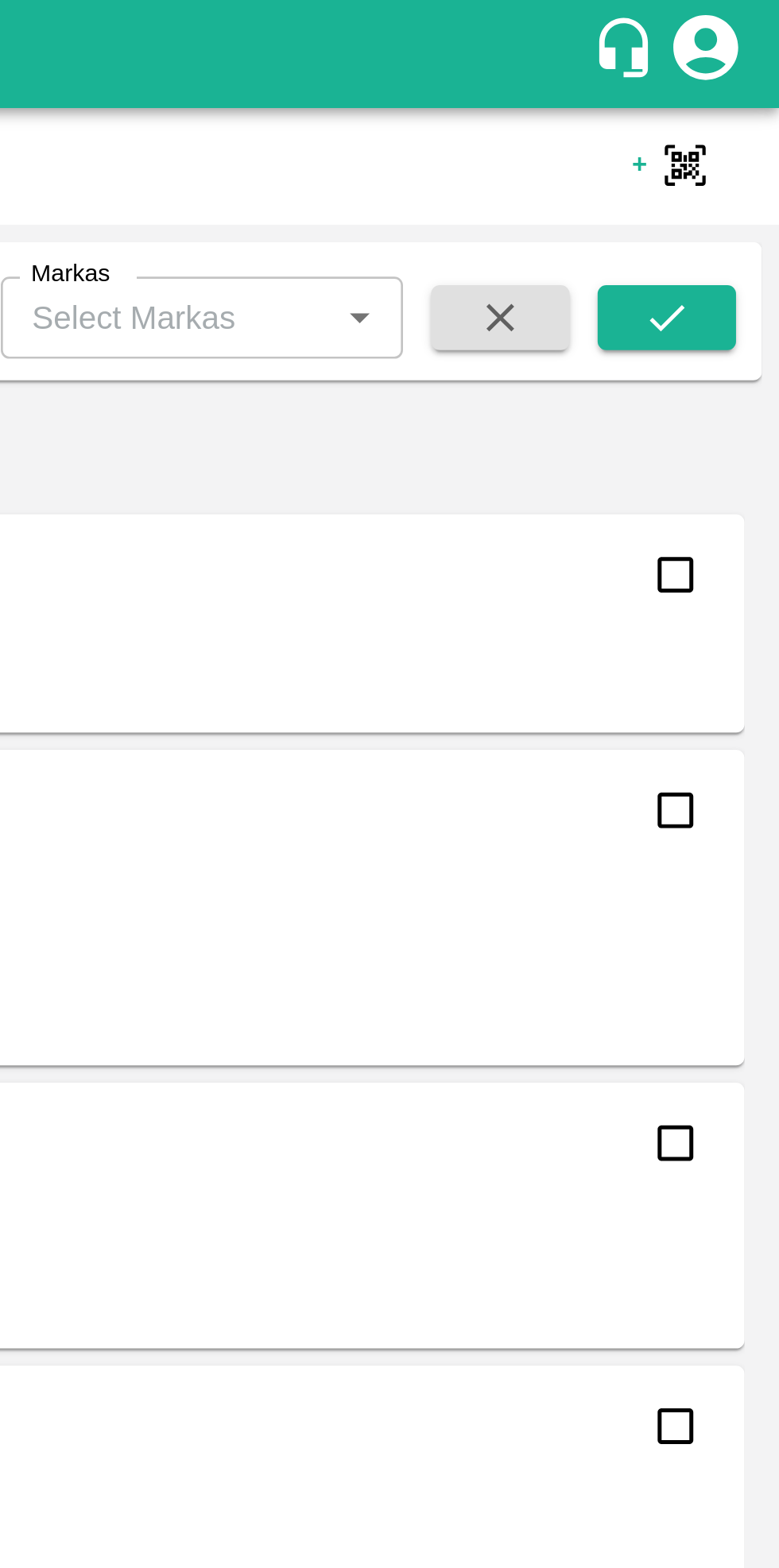
click at [742, 209] on input "checkbox" at bounding box center [741, 211] width 32 height 32
checkbox input "true"
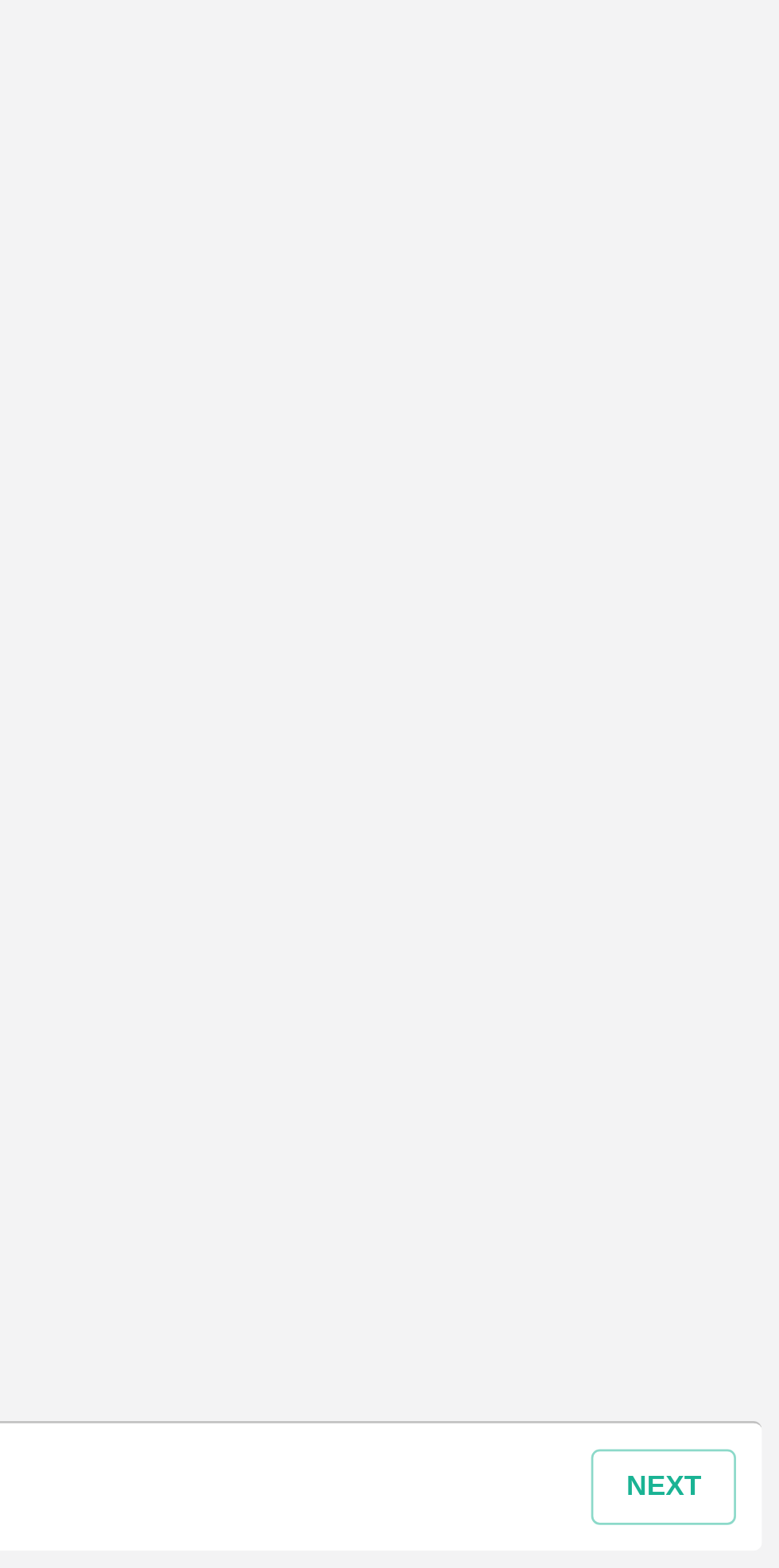
click at [737, 1545] on button "next" at bounding box center [736, 1538] width 53 height 28
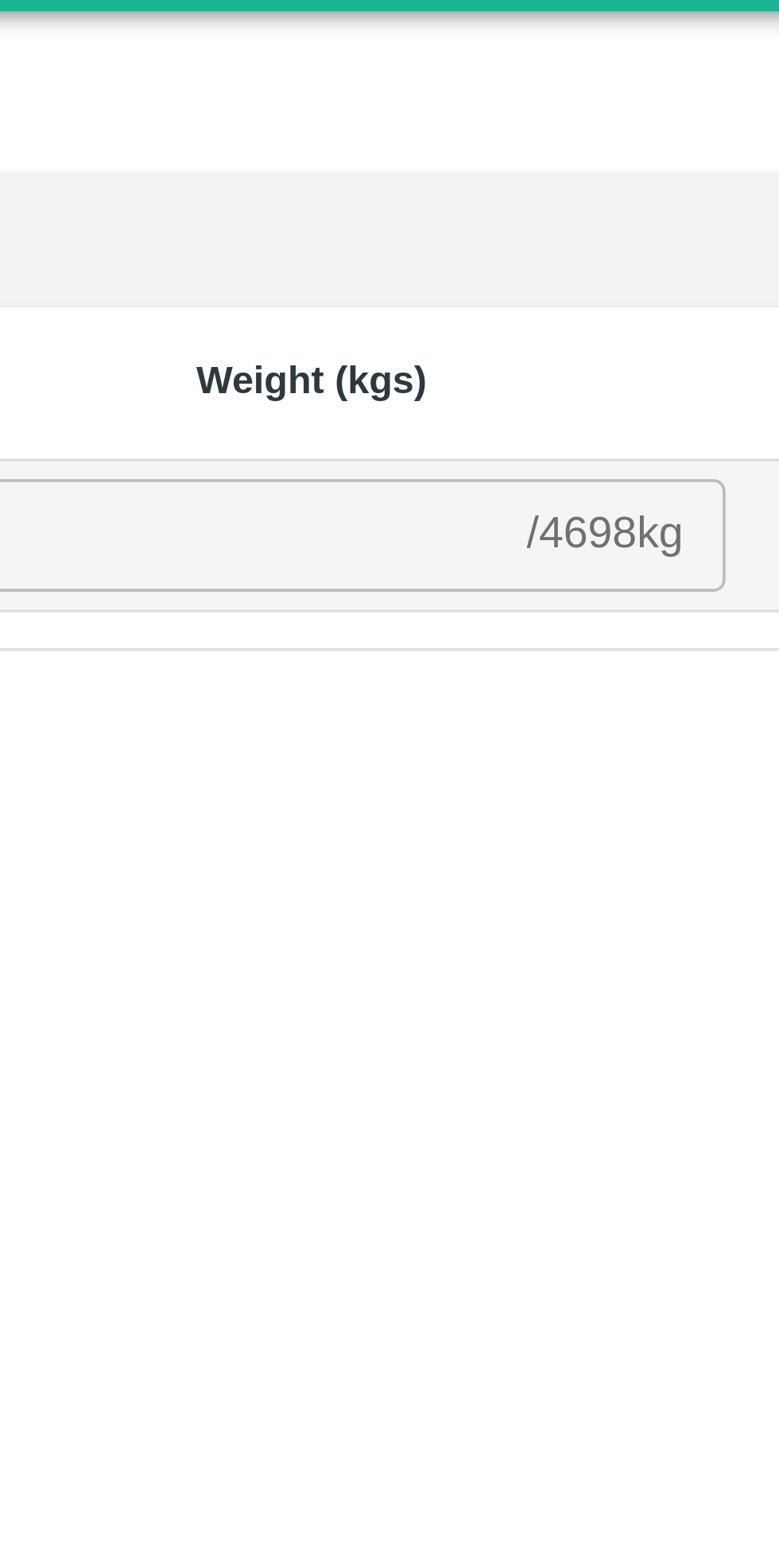
click at [620, 173] on input "number" at bounding box center [574, 180] width 162 height 30
